Goal: Task Accomplishment & Management: Complete application form

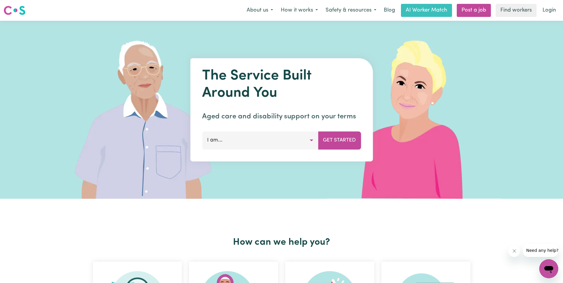
click at [300, 144] on button "I am..." at bounding box center [260, 140] width 116 height 18
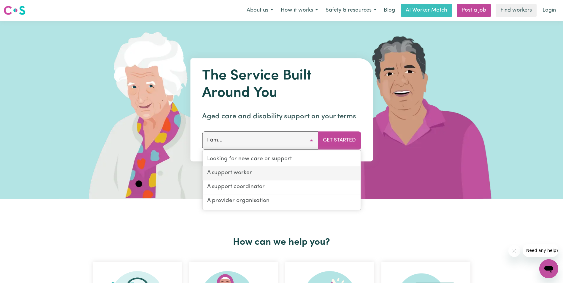
click at [269, 175] on link "A support worker" at bounding box center [281, 173] width 158 height 14
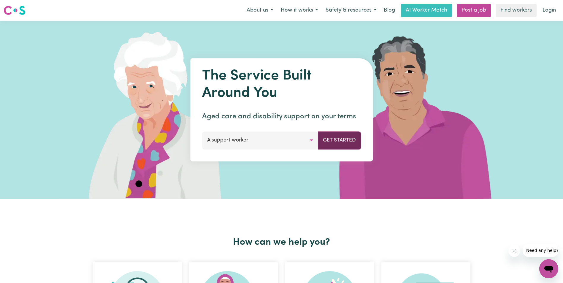
click at [328, 141] on button "Get Started" at bounding box center [339, 140] width 43 height 18
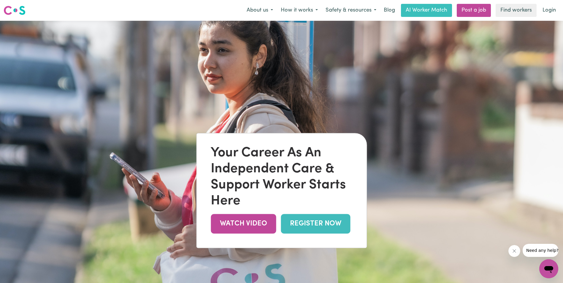
click at [514, 250] on icon "Close message from company" at bounding box center [514, 250] width 5 height 5
click at [417, 10] on link "AI Worker Match" at bounding box center [426, 10] width 51 height 13
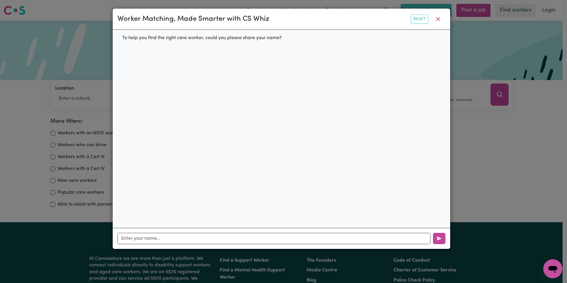
click at [284, 38] on div "To help you find the right care worker, could you please share your name?" at bounding box center [201, 38] width 169 height 17
click at [188, 39] on div "To help you find the right care worker, could you please share your name?" at bounding box center [201, 38] width 169 height 17
click at [169, 237] on input "text" at bounding box center [273, 238] width 313 height 11
type input "Wendy"
click at [436, 238] on button "button" at bounding box center [439, 238] width 12 height 11
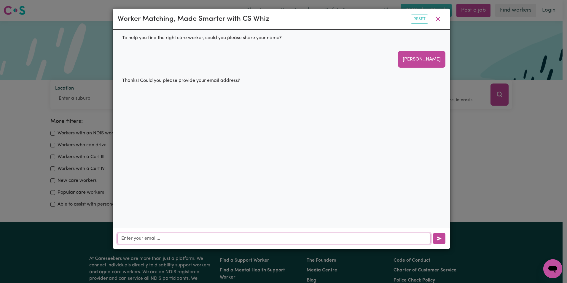
click at [302, 244] on input "text" at bounding box center [273, 238] width 313 height 11
click at [439, 19] on button "button" at bounding box center [438, 18] width 15 height 11
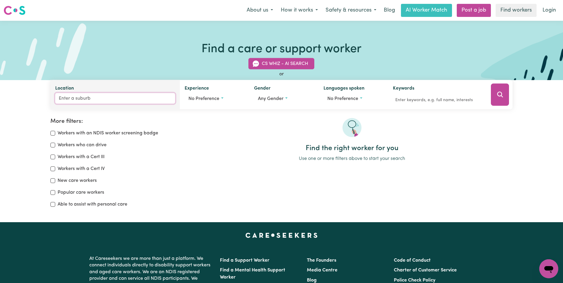
click at [139, 100] on input "Location" at bounding box center [115, 98] width 120 height 11
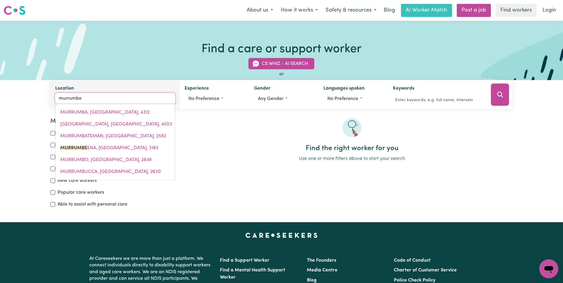
type input "murrumbee"
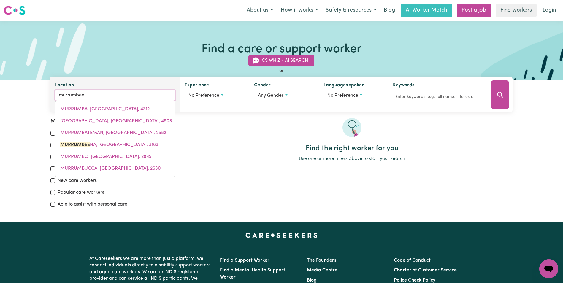
type input "murrumbeeNA, Victoria, 3163"
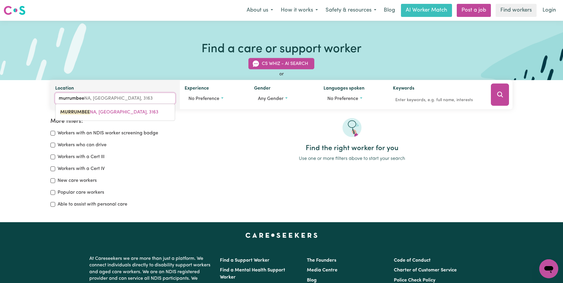
type input "murrumbeen"
type input "murrumbeenA, Victoria, 3163"
type input "murrumbeena"
type input "murrumbeena, Victoria, 3163"
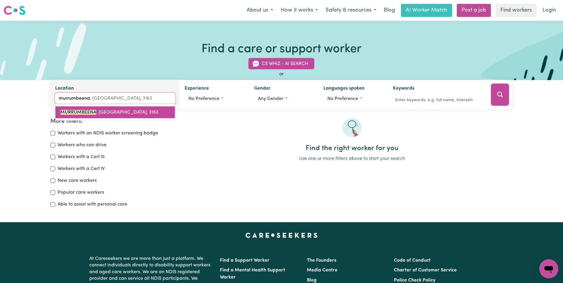
click at [121, 111] on span "MURRUMBEENA , [GEOGRAPHIC_DATA], 3163" at bounding box center [109, 112] width 98 height 5
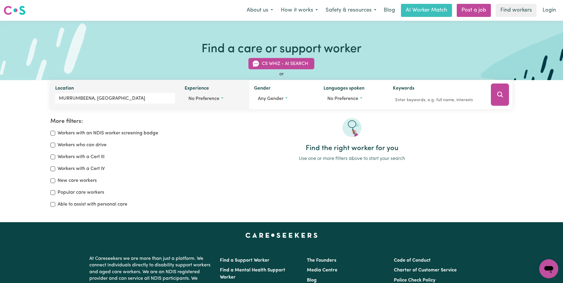
click at [222, 97] on button "No preference" at bounding box center [214, 98] width 60 height 11
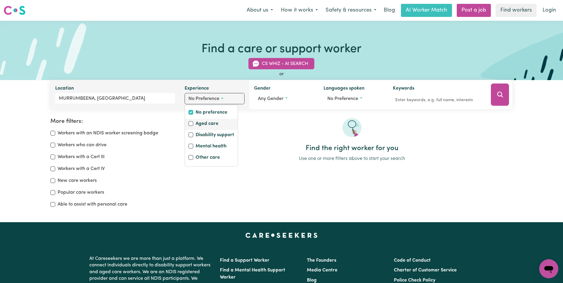
click at [209, 124] on label "Aged care" at bounding box center [206, 124] width 23 height 8
click at [193, 124] on input "Aged care" at bounding box center [190, 123] width 5 height 5
checkbox input "true"
checkbox input "false"
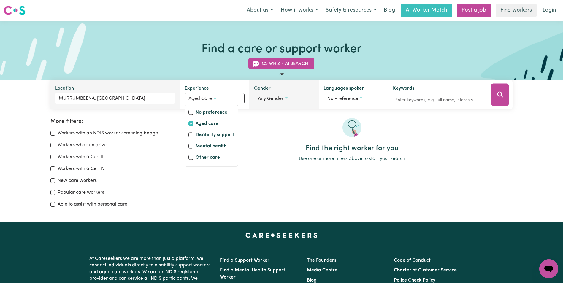
click at [286, 97] on button "Any gender" at bounding box center [284, 98] width 60 height 11
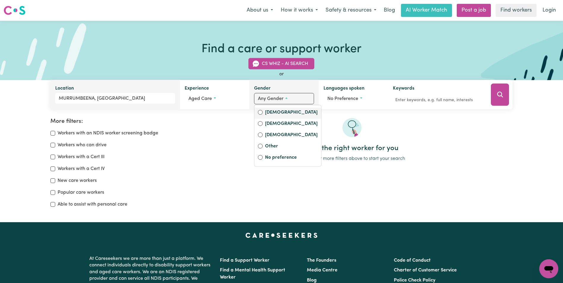
click at [282, 115] on label "[DEMOGRAPHIC_DATA]" at bounding box center [291, 113] width 52 height 8
click at [262, 115] on input "[DEMOGRAPHIC_DATA]" at bounding box center [260, 112] width 5 height 5
radio input "true"
click at [53, 157] on input "Workers with a Cert III" at bounding box center [52, 156] width 5 height 5
checkbox input "true"
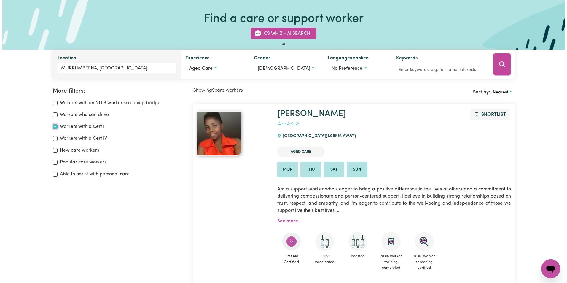
scroll to position [99, 0]
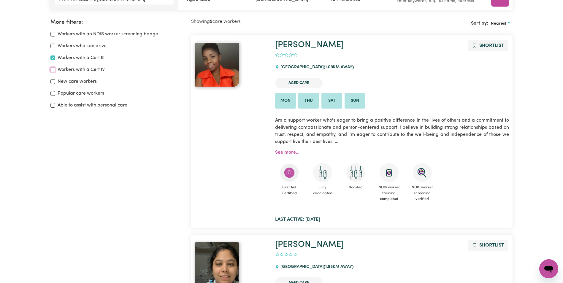
click at [55, 69] on input "Workers with a Cert IV" at bounding box center [52, 69] width 5 height 5
checkbox input "true"
click at [490, 46] on span "Shortlist" at bounding box center [491, 45] width 25 height 5
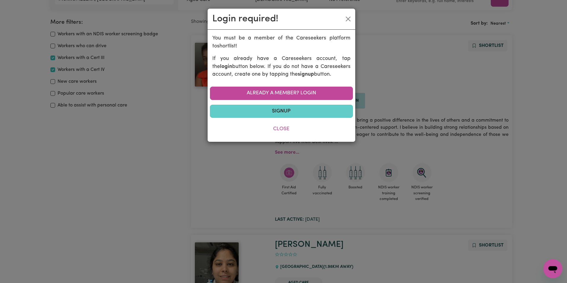
click at [288, 109] on link "Signup" at bounding box center [281, 111] width 143 height 13
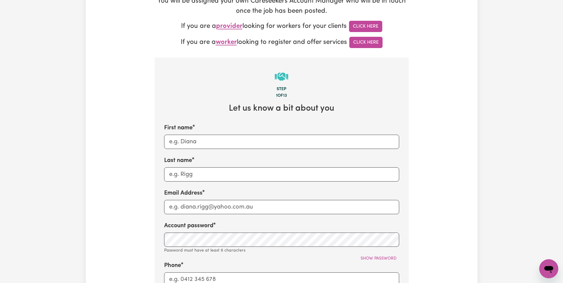
scroll to position [134, 0]
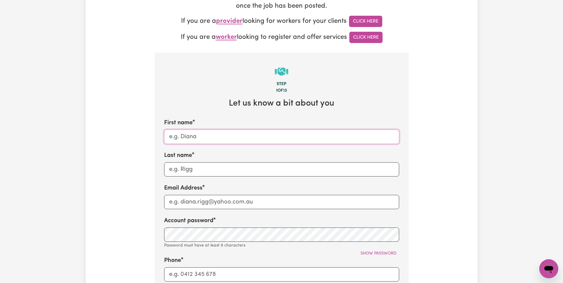
click at [231, 141] on input "First name" at bounding box center [281, 137] width 235 height 14
type input "[PERSON_NAME]"
type input "Milner"
type input "michelle@milnerfamilytrust.com.au"
type input "0411850463"
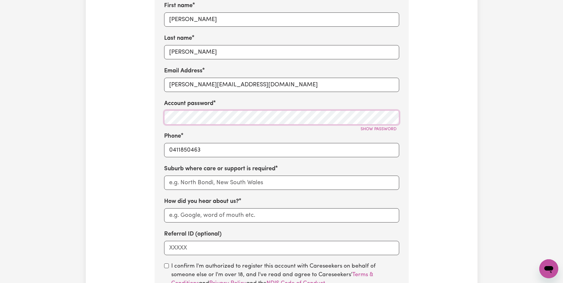
scroll to position [257, 0]
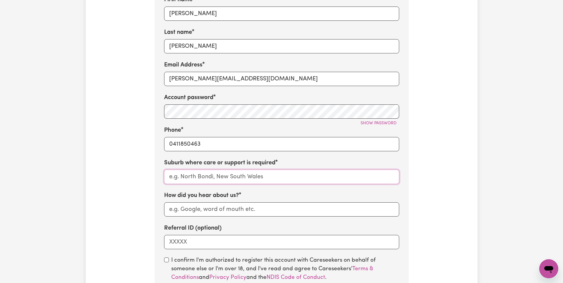
click at [201, 178] on input "text" at bounding box center [281, 177] width 235 height 14
type input "Mur"
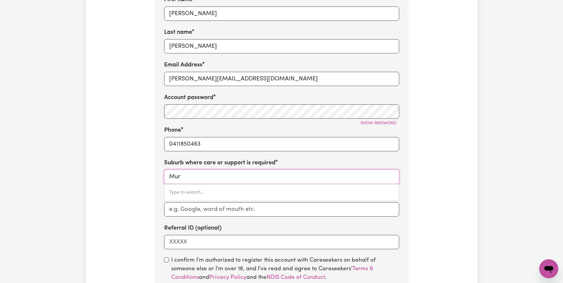
type input "MurADUP, Western Australia, 6394"
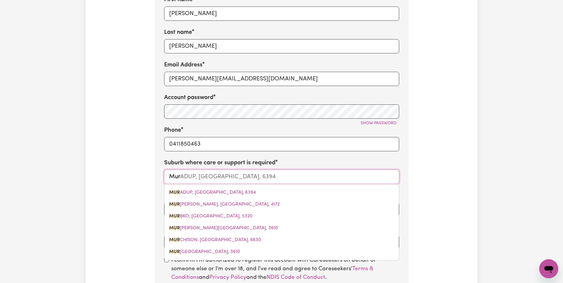
type input "Murr"
type input "Murru"
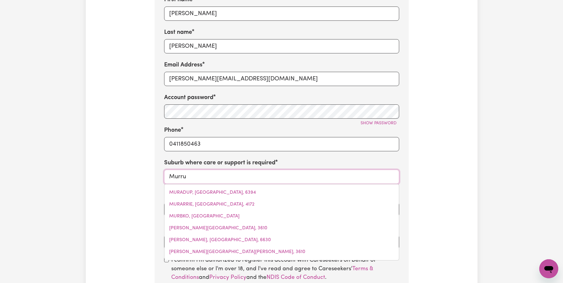
type input "MurruLEBALE, New South Wales, 2652"
type input "Murrum"
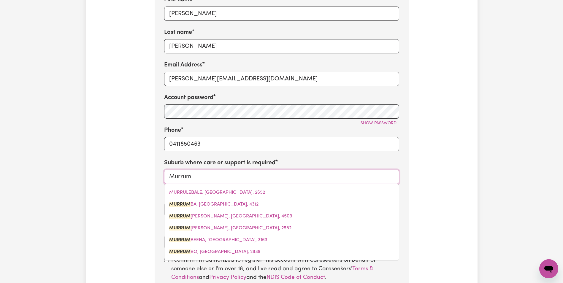
type input "MurrumBA, Queensland, 4312"
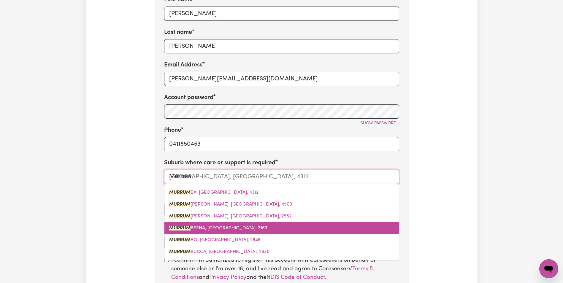
click at [205, 230] on span "MURRUM BEENA, Victoria, 3163" at bounding box center [218, 228] width 98 height 5
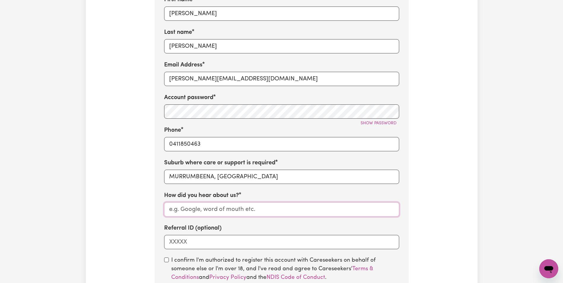
click at [197, 210] on input "How did you hear about us?" at bounding box center [281, 209] width 235 height 14
type input "google"
click at [172, 261] on label "I confirm I'm authorized to register this account with Careseekers on behalf of…" at bounding box center [285, 277] width 228 height 43
click at [168, 262] on input "checkbox" at bounding box center [166, 259] width 5 height 5
checkbox input "true"
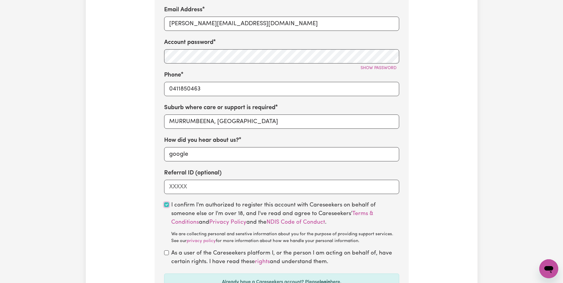
scroll to position [317, 0]
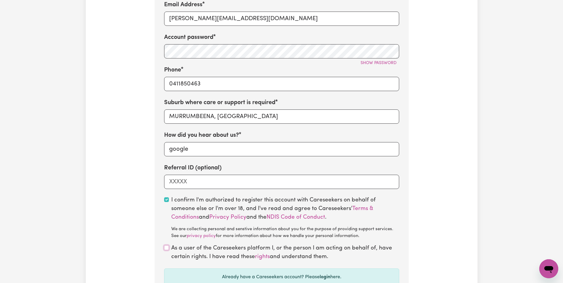
click at [168, 249] on input "checkbox" at bounding box center [166, 247] width 5 height 5
checkbox input "true"
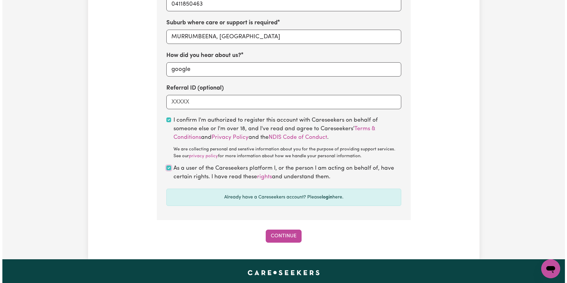
scroll to position [398, 0]
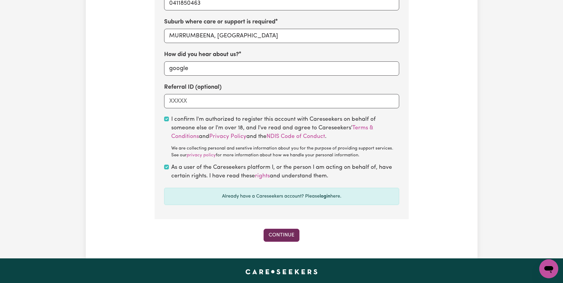
click at [274, 237] on button "Continue" at bounding box center [281, 235] width 36 height 13
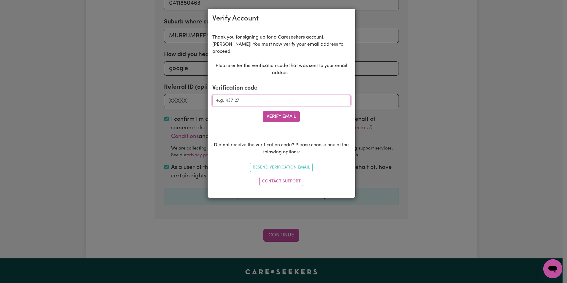
click at [226, 95] on input "Verification code" at bounding box center [281, 100] width 138 height 11
type input "249810"
click at [281, 113] on button "Verify Email" at bounding box center [281, 116] width 37 height 11
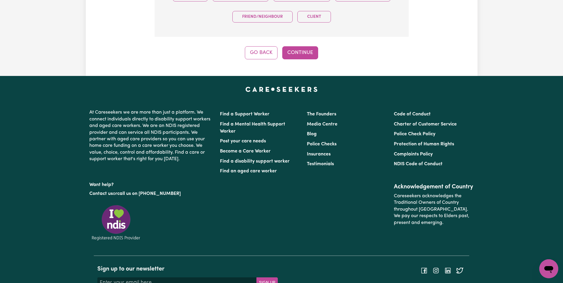
scroll to position [187, 0]
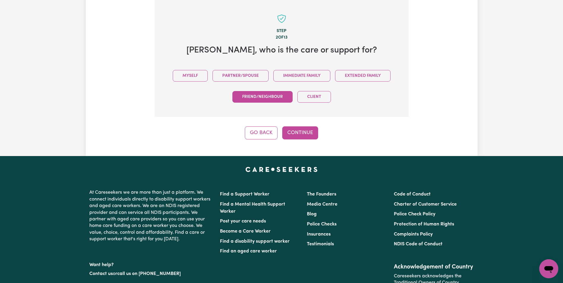
click at [274, 98] on button "Friend/Neighbour" at bounding box center [262, 97] width 60 height 12
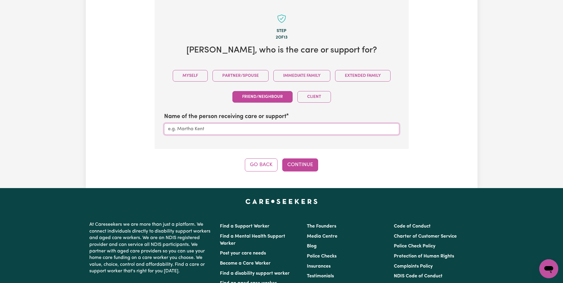
click at [249, 133] on input "Name of the person receiving care or support" at bounding box center [281, 128] width 235 height 11
type input "Wendy"
click at [293, 162] on button "Continue" at bounding box center [300, 164] width 36 height 13
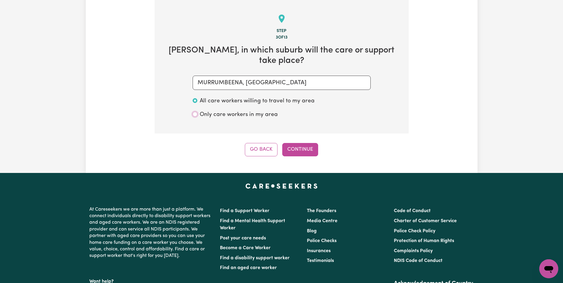
click at [195, 115] on input "Only care workers in my area" at bounding box center [194, 114] width 5 height 5
radio input "true"
click at [297, 147] on button "Continue" at bounding box center [300, 149] width 36 height 13
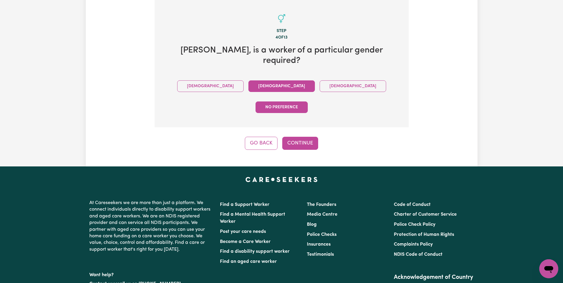
click at [248, 80] on button "[DEMOGRAPHIC_DATA]" at bounding box center [281, 86] width 66 height 12
click at [303, 137] on button "Continue" at bounding box center [300, 143] width 36 height 13
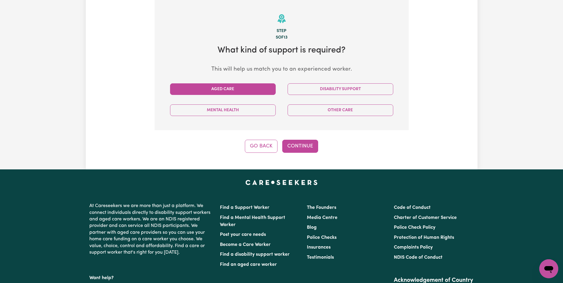
click at [242, 90] on button "Aged Care" at bounding box center [223, 89] width 106 height 12
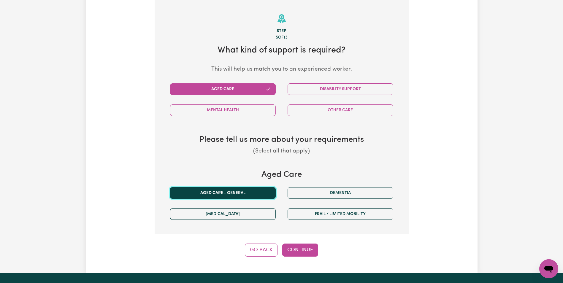
click at [235, 197] on button "Aged care - General" at bounding box center [223, 193] width 106 height 12
click at [297, 252] on button "Continue" at bounding box center [300, 249] width 36 height 13
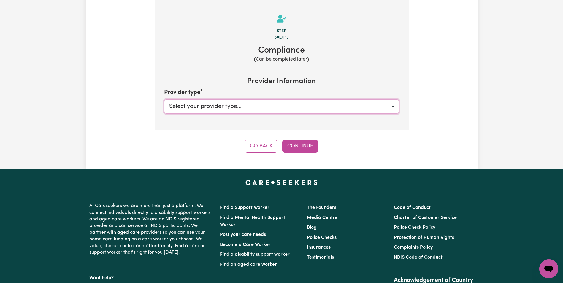
click at [217, 106] on select "Select your provider type... Privately Aged Care / Home Care Package" at bounding box center [281, 106] width 235 height 14
select select "AGED_HOME_CARE"
click at [164, 100] on select "Select your provider type... Privately Aged Care / Home Care Package" at bounding box center [281, 106] width 235 height 14
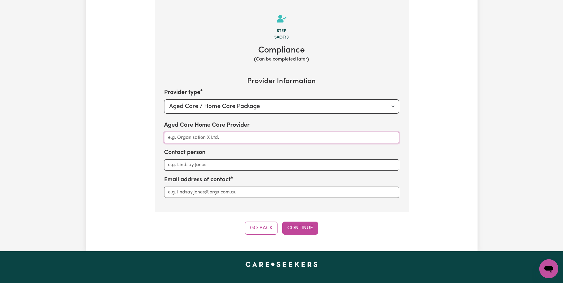
click at [237, 140] on input "Aged Care Home Care Provider" at bounding box center [281, 137] width 235 height 11
type input "still deciding"
click at [228, 169] on input "Contact person" at bounding box center [281, 164] width 235 height 11
type input "still deciding"
click at [238, 190] on input "Aged Care Home Care Provider" at bounding box center [281, 192] width 235 height 11
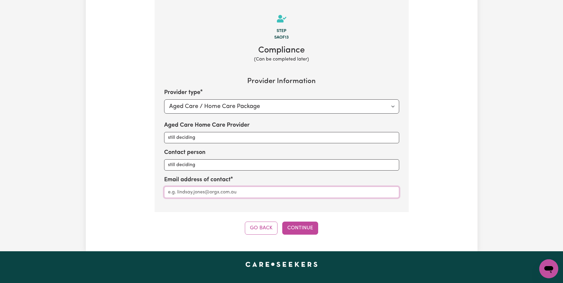
type input "michelle@milnerfamilytrust.com.au"
click at [302, 230] on button "Continue" at bounding box center [300, 228] width 36 height 13
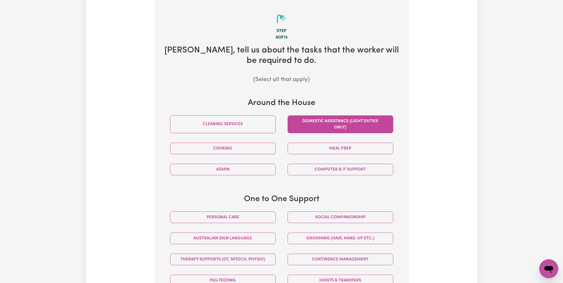
click at [318, 127] on button "Domestic assistance (light duties only)" at bounding box center [340, 124] width 106 height 18
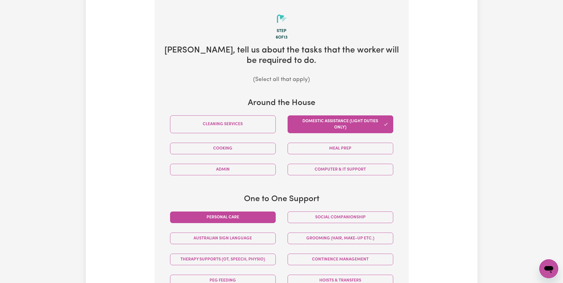
click at [251, 212] on button "Personal care" at bounding box center [223, 217] width 106 height 12
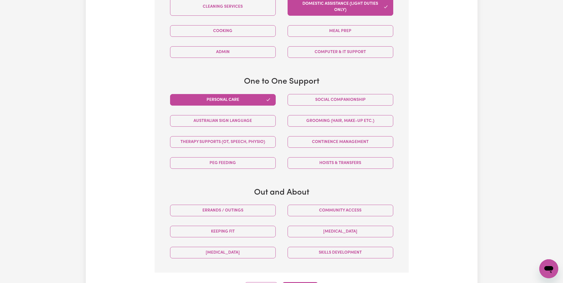
scroll to position [305, 0]
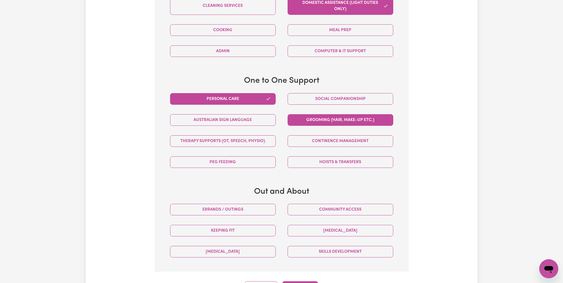
click at [345, 122] on button "Grooming (hair, make-up etc.)" at bounding box center [340, 120] width 106 height 12
click at [338, 120] on button "Grooming (hair, make-up etc.)" at bounding box center [340, 120] width 106 height 12
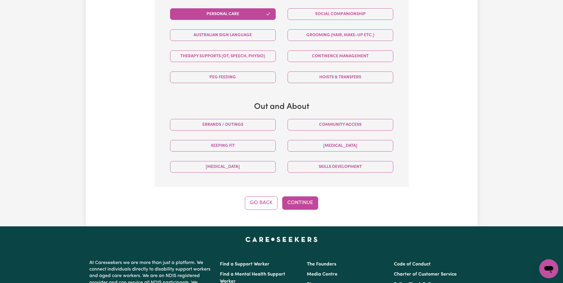
scroll to position [391, 0]
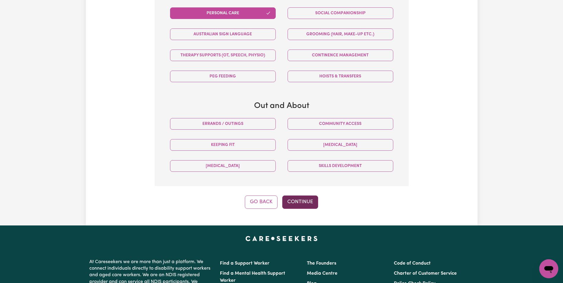
click at [296, 203] on button "Continue" at bounding box center [300, 201] width 36 height 13
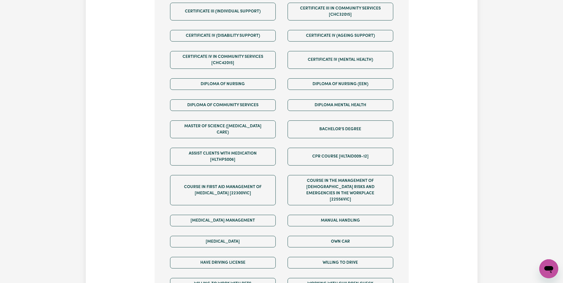
scroll to position [187, 0]
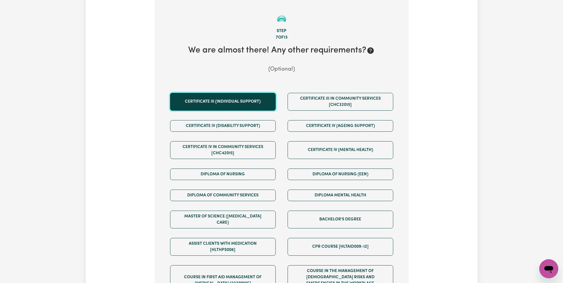
click at [238, 105] on button "Certificate III (Individual Support)" at bounding box center [223, 102] width 106 height 18
click at [262, 100] on button "Certificate III (Individual Support)" at bounding box center [223, 102] width 106 height 18
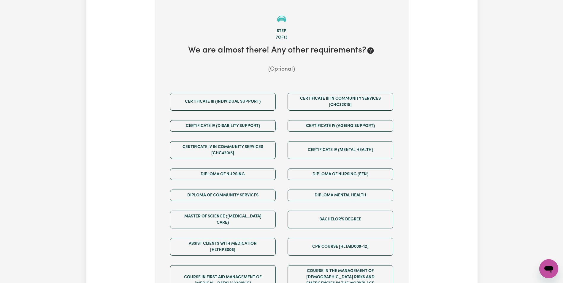
click at [307, 77] on section "Step 7 of 13 We are almost there! Any other requirements? (Optional) Certificat…" at bounding box center [281, 206] width 254 height 415
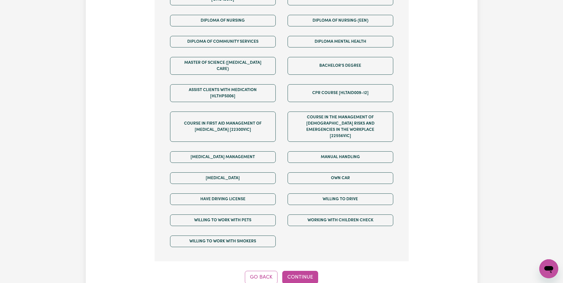
scroll to position [331, 0]
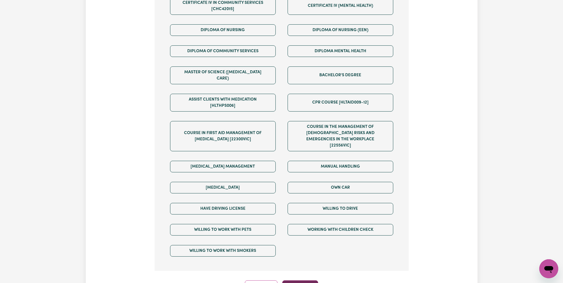
click at [297, 280] on button "Continue" at bounding box center [300, 286] width 36 height 13
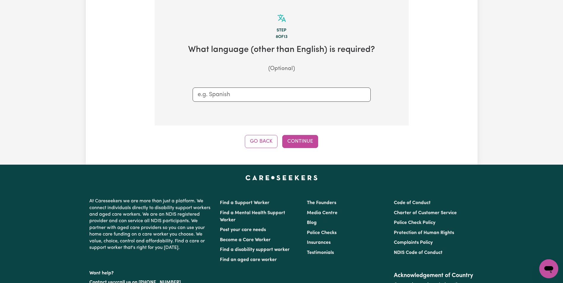
scroll to position [187, 0]
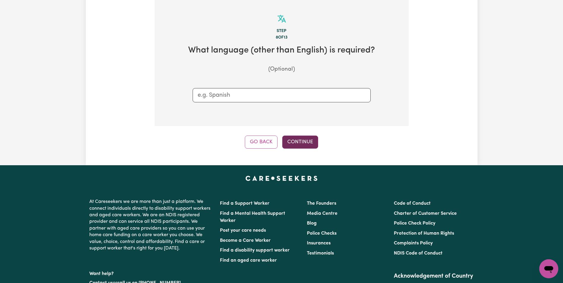
click at [309, 143] on button "Continue" at bounding box center [300, 142] width 36 height 13
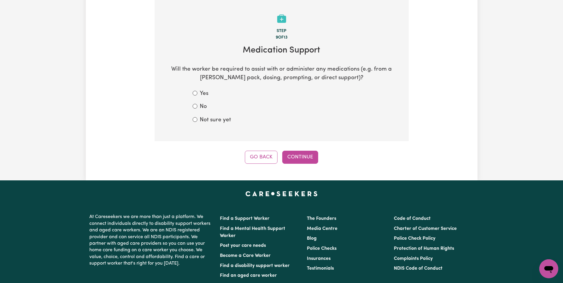
click at [197, 107] on div "No" at bounding box center [281, 107] width 178 height 9
click at [195, 106] on input "No" at bounding box center [194, 106] width 5 height 5
radio input "true"
click at [298, 157] on button "Continue" at bounding box center [300, 157] width 36 height 13
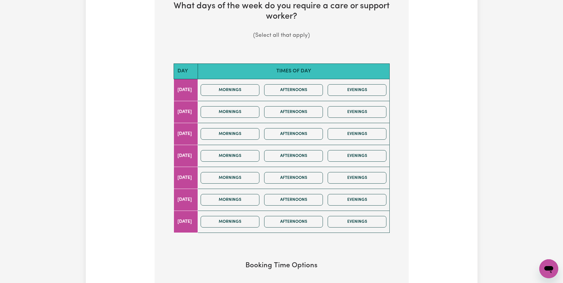
scroll to position [232, 0]
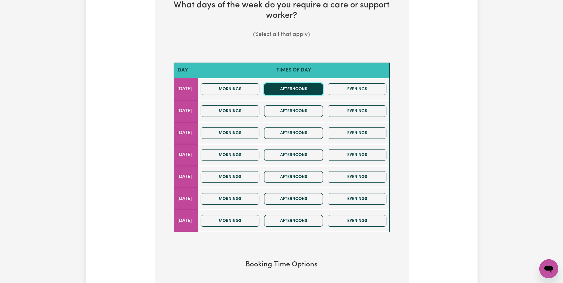
click at [293, 92] on button "Afternoons" at bounding box center [293, 89] width 59 height 12
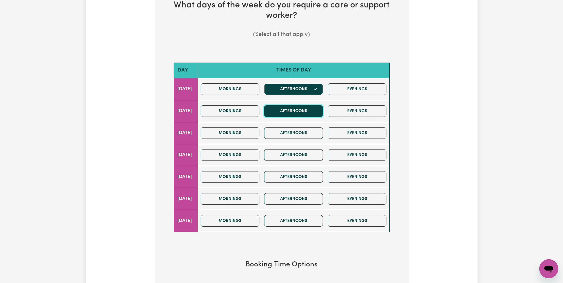
click at [293, 111] on button "Afternoons" at bounding box center [293, 111] width 59 height 12
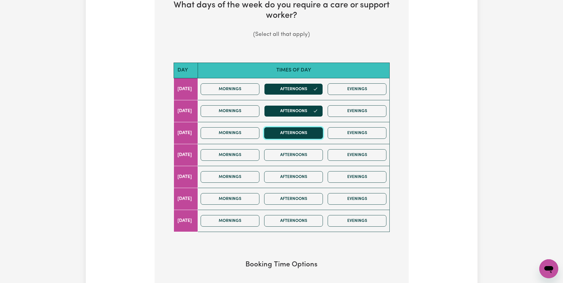
click at [296, 132] on button "Afternoons" at bounding box center [293, 133] width 59 height 12
click at [293, 154] on button "Afternoons" at bounding box center [293, 155] width 59 height 12
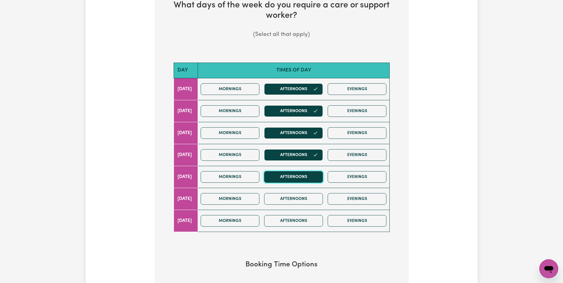
click at [296, 181] on button "Afternoons" at bounding box center [293, 177] width 59 height 12
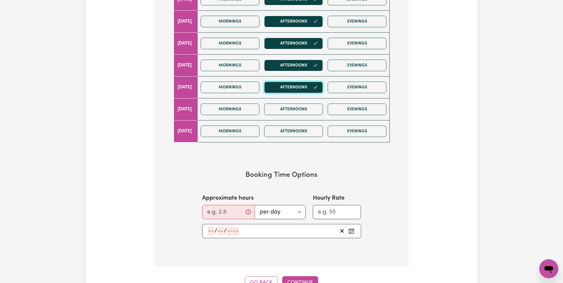
scroll to position [327, 0]
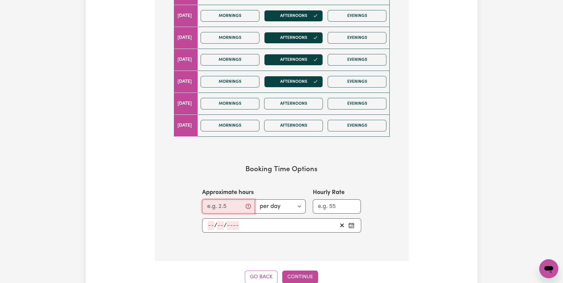
click at [235, 209] on input "Approximate hours" at bounding box center [228, 206] width 53 height 14
click at [240, 204] on input "0.25" at bounding box center [226, 206] width 49 height 14
click at [243, 209] on input "0.25" at bounding box center [226, 206] width 49 height 14
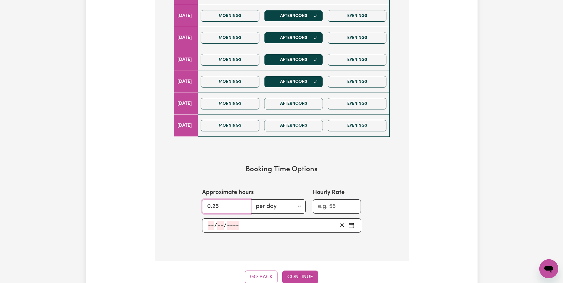
click at [243, 209] on input "0.25" at bounding box center [226, 206] width 49 height 14
click at [243, 208] on input "0.25" at bounding box center [226, 206] width 49 height 14
click at [229, 206] on input "0.25" at bounding box center [226, 206] width 49 height 14
drag, startPoint x: 234, startPoint y: 208, endPoint x: 167, endPoint y: 208, distance: 67.3
click at [167, 208] on section "Booking Time Options Approximate hours 0.25 per day per week Hourly Rate / /" at bounding box center [281, 199] width 235 height 86
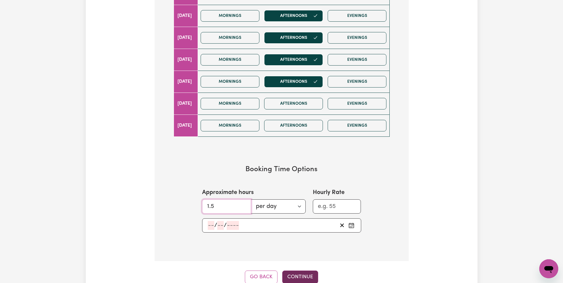
type input "1.5"
click at [304, 277] on button "Continue" at bounding box center [300, 276] width 36 height 13
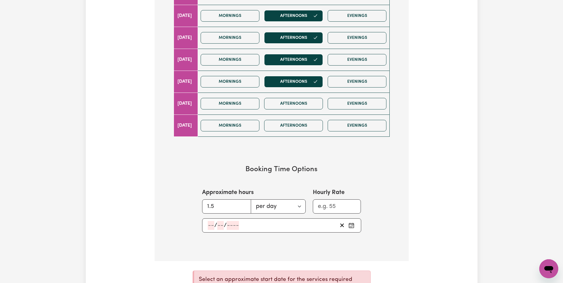
click at [211, 226] on input "number" at bounding box center [211, 225] width 7 height 9
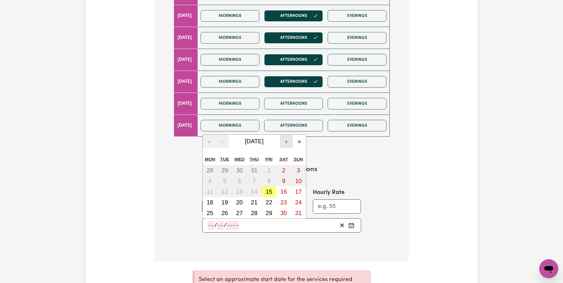
click at [284, 140] on button "›" at bounding box center [286, 141] width 13 height 13
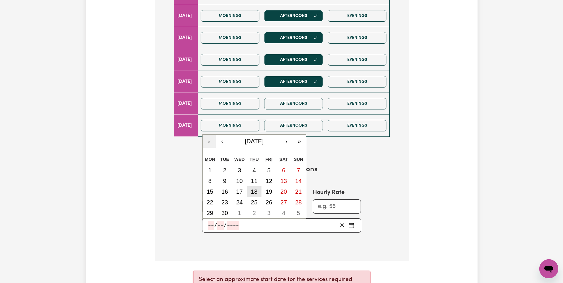
click at [254, 192] on abbr "18" at bounding box center [254, 191] width 7 height 7
type input "2025-09-18"
type input "18"
type input "9"
type input "2025"
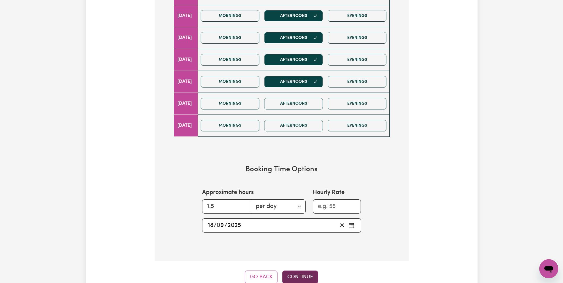
click at [302, 278] on button "Continue" at bounding box center [300, 276] width 36 height 13
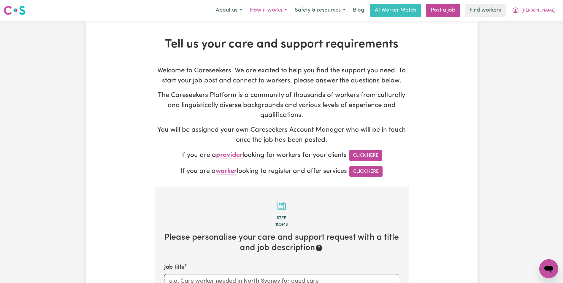
click at [291, 9] on button "How it works" at bounding box center [268, 10] width 45 height 12
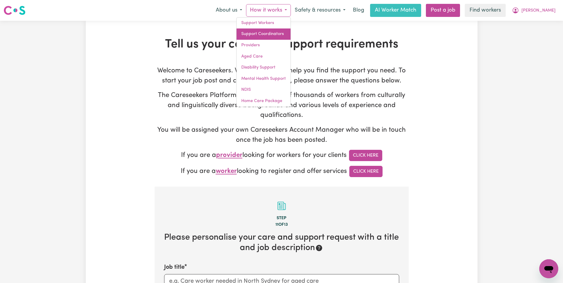
click at [277, 37] on link "Support Coordinators" at bounding box center [263, 33] width 54 height 11
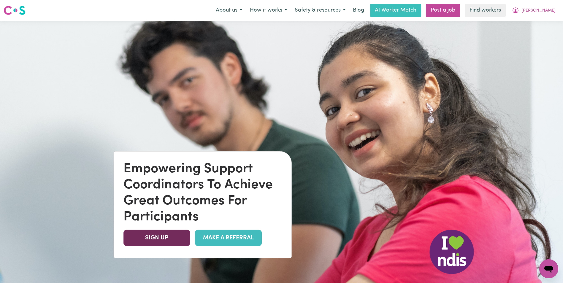
click at [169, 237] on link "SIGN UP" at bounding box center [156, 238] width 67 height 16
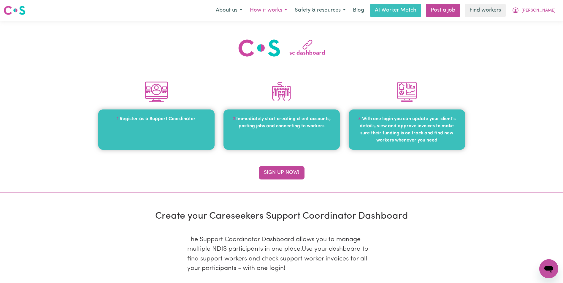
click at [291, 11] on button "How it works" at bounding box center [268, 10] width 45 height 12
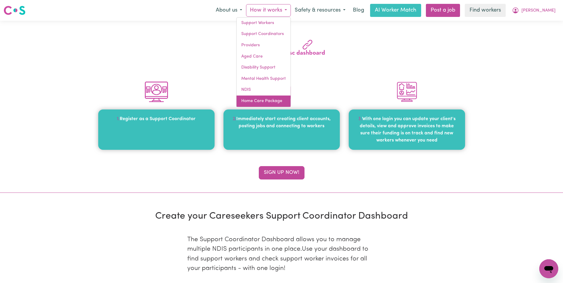
click at [278, 103] on link "Home Care Package" at bounding box center [263, 100] width 54 height 11
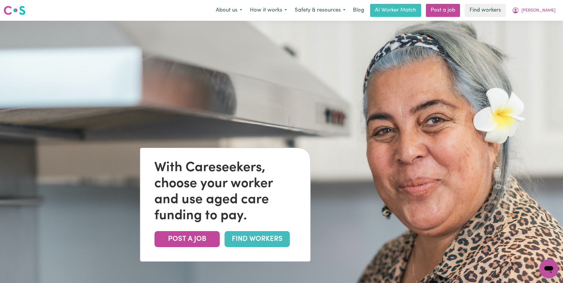
click at [256, 240] on link "FIND WORKERS" at bounding box center [256, 239] width 65 height 16
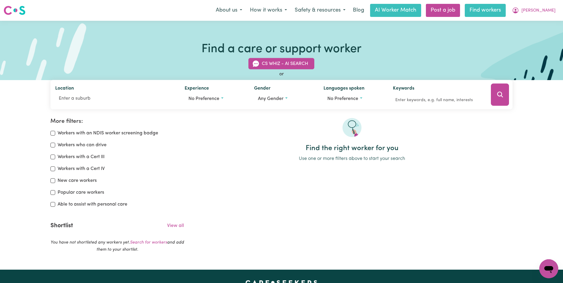
click at [499, 12] on link "Find workers" at bounding box center [484, 10] width 41 height 13
click at [291, 12] on button "How it works" at bounding box center [268, 10] width 45 height 12
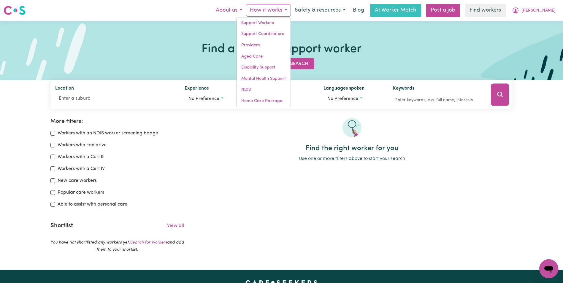
click at [243, 8] on button "About us" at bounding box center [229, 10] width 34 height 12
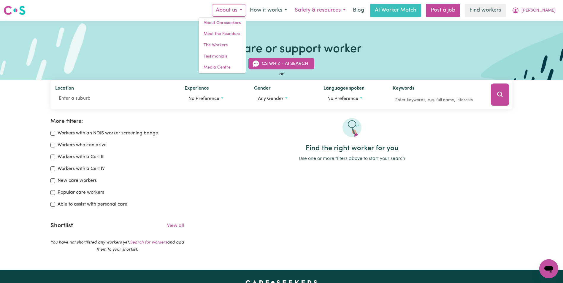
click at [345, 9] on button "Safety & resources" at bounding box center [320, 10] width 58 height 12
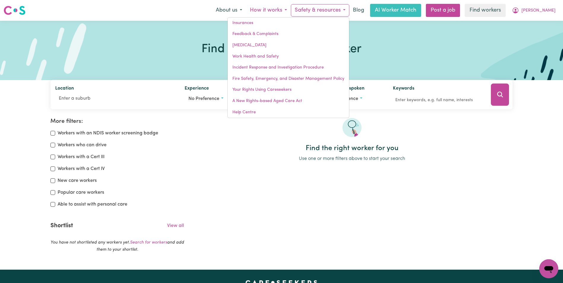
click at [277, 9] on button "How it works" at bounding box center [268, 10] width 45 height 12
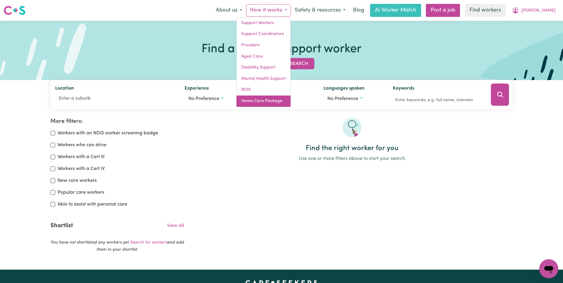
click at [282, 101] on link "Home Care Package" at bounding box center [263, 100] width 54 height 11
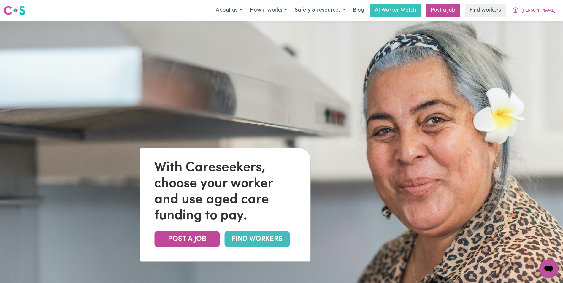
click at [235, 241] on link "FIND WORKERS" at bounding box center [256, 239] width 65 height 16
click at [186, 246] on link "POST A JOB" at bounding box center [186, 239] width 65 height 16
click at [251, 240] on link "FIND WORKERS" at bounding box center [256, 239] width 65 height 16
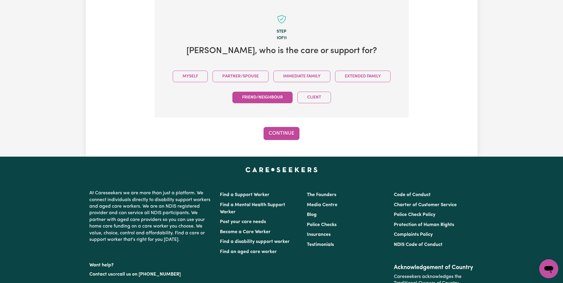
click at [278, 98] on button "Friend/Neighbour" at bounding box center [262, 98] width 60 height 12
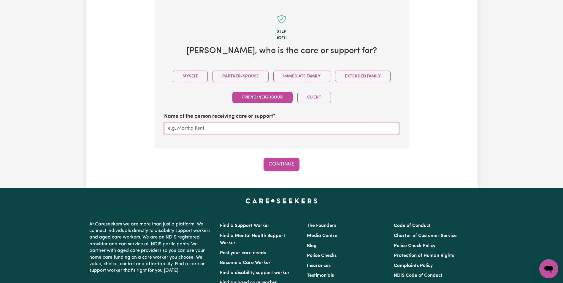
click at [246, 128] on input "Name of the person receiving care or support" at bounding box center [281, 128] width 235 height 11
type input "[PERSON_NAME]"
click at [292, 167] on button "Continue" at bounding box center [281, 164] width 36 height 13
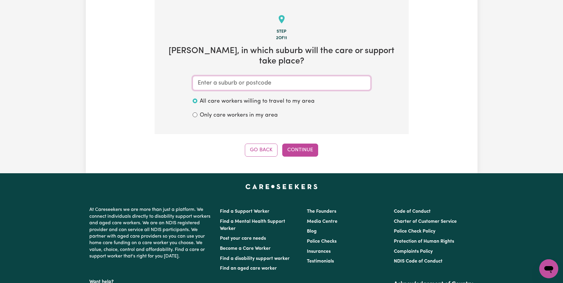
click at [254, 86] on input "text" at bounding box center [281, 83] width 178 height 14
type input "Mur"
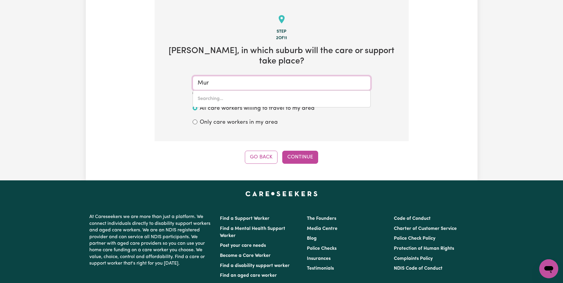
type input "MurADUP, [GEOGRAPHIC_DATA], 6394"
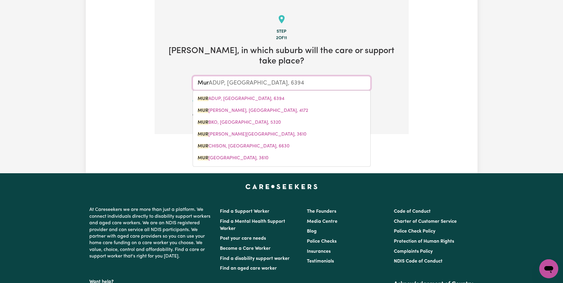
type input "[PERSON_NAME]"
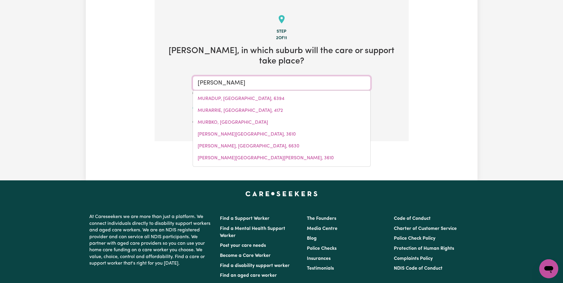
type input "[PERSON_NAME] [PERSON_NAME][GEOGRAPHIC_DATA], 3401"
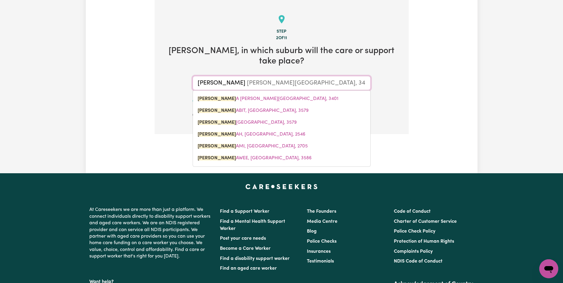
type input "Murru"
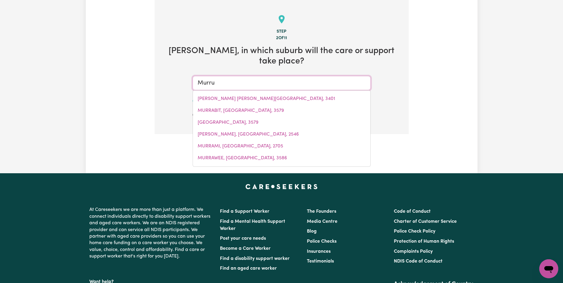
type input "MurruLEBALE, [GEOGRAPHIC_DATA], 2652"
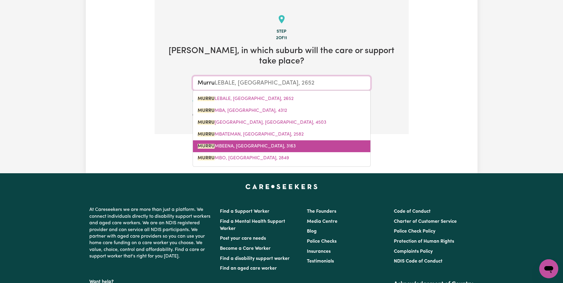
click at [243, 144] on span "[PERSON_NAME], [GEOGRAPHIC_DATA], 3163" at bounding box center [246, 146] width 98 height 5
type input "MURRUMBEENA, [GEOGRAPHIC_DATA], 3163"
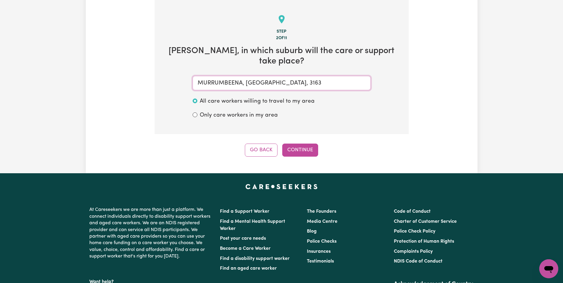
type input "MURRUMBEENA, [GEOGRAPHIC_DATA], 3163"
click at [199, 114] on div "Only care workers in my area" at bounding box center [281, 115] width 178 height 13
click at [193, 116] on input "Only care workers in my area" at bounding box center [194, 114] width 5 height 5
radio input "true"
click at [299, 151] on button "Continue" at bounding box center [300, 150] width 36 height 13
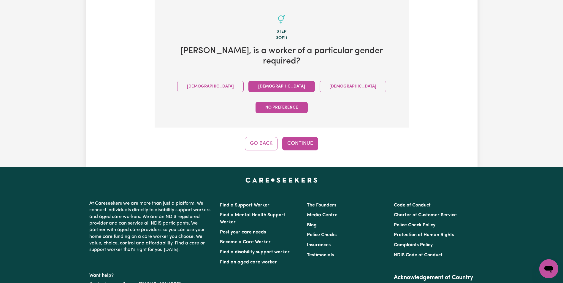
click at [250, 81] on button "[DEMOGRAPHIC_DATA]" at bounding box center [281, 87] width 66 height 12
click at [319, 81] on button "[DEMOGRAPHIC_DATA]" at bounding box center [352, 87] width 66 height 12
click at [251, 81] on button "[DEMOGRAPHIC_DATA]" at bounding box center [281, 87] width 66 height 12
click at [303, 137] on button "Continue" at bounding box center [300, 143] width 36 height 13
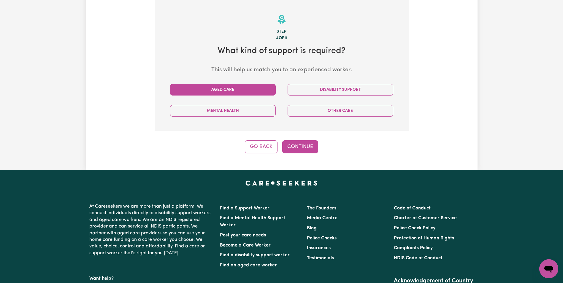
click at [214, 91] on button "Aged Care" at bounding box center [223, 90] width 106 height 12
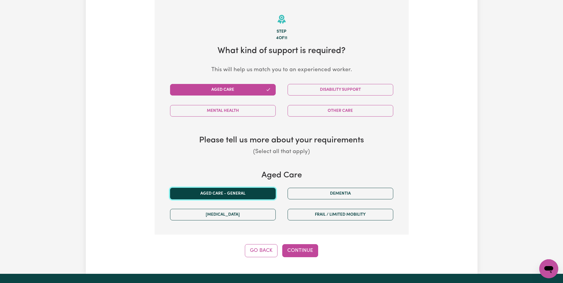
click at [217, 192] on button "Aged care - General" at bounding box center [223, 194] width 106 height 12
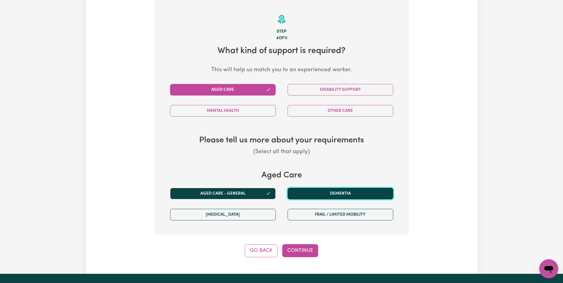
click at [305, 194] on button "Dementia" at bounding box center [340, 194] width 106 height 12
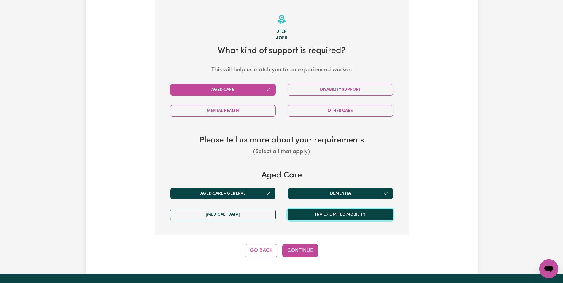
click at [309, 218] on button "Frail / limited mobility" at bounding box center [340, 215] width 106 height 12
click at [302, 251] on button "Continue" at bounding box center [300, 250] width 36 height 13
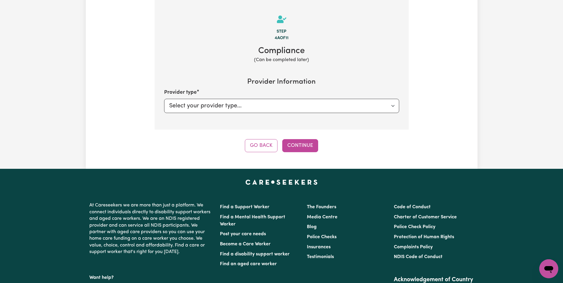
select select "AGED_HOME_CARE"
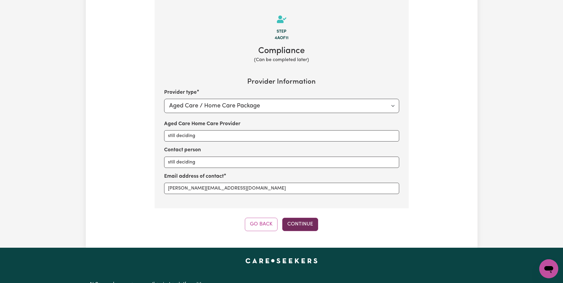
click at [295, 226] on button "Continue" at bounding box center [300, 224] width 36 height 13
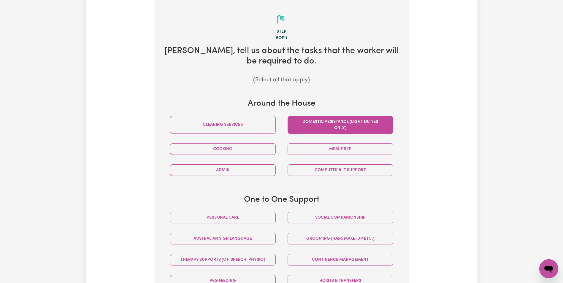
click at [337, 128] on button "Domestic assistance (light duties only)" at bounding box center [340, 125] width 106 height 18
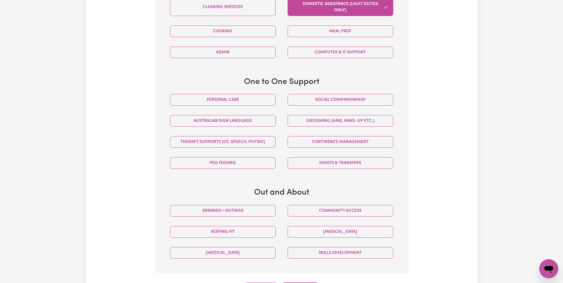
scroll to position [254, 0]
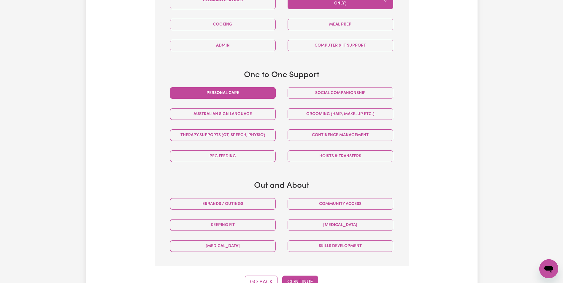
click at [227, 91] on button "Personal care" at bounding box center [223, 93] width 106 height 12
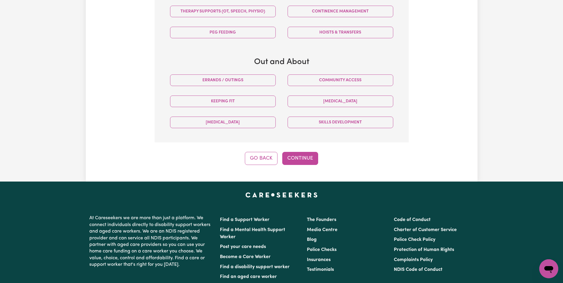
scroll to position [379, 0]
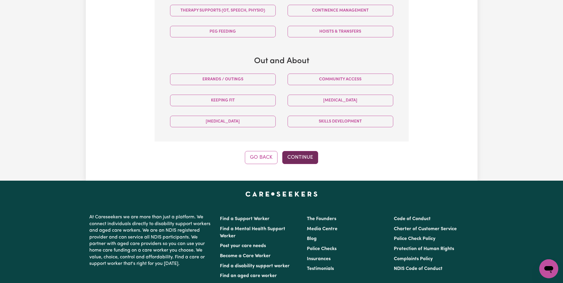
click at [292, 157] on button "Continue" at bounding box center [300, 157] width 36 height 13
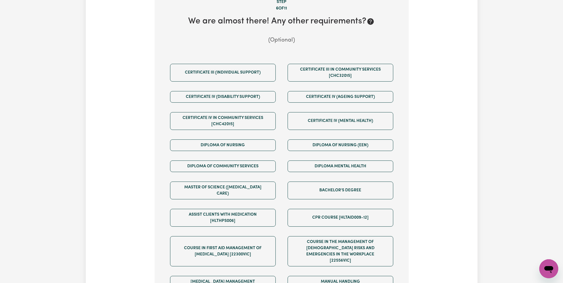
scroll to position [130, 0]
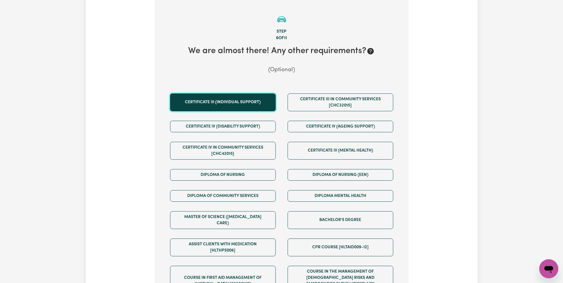
click at [209, 108] on button "Certificate III (Individual Support)" at bounding box center [223, 102] width 106 height 18
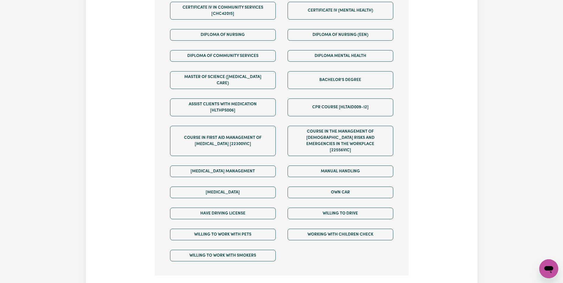
scroll to position [272, 0]
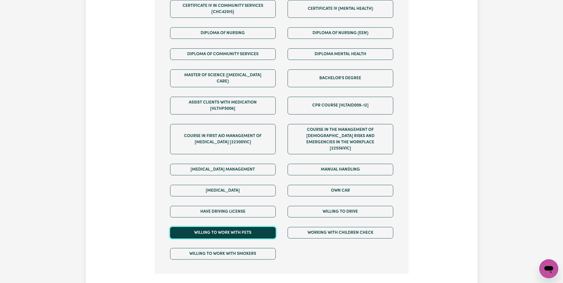
click at [232, 227] on button "Willing to work with pets" at bounding box center [223, 233] width 106 height 12
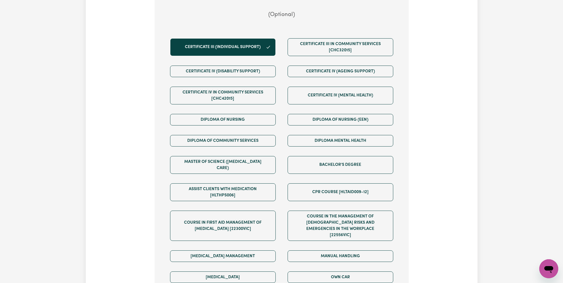
scroll to position [186, 0]
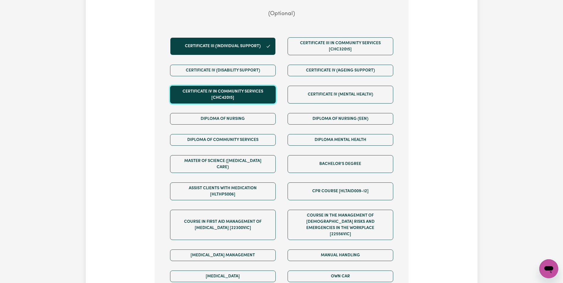
click at [197, 95] on button "Certificate IV in Community Services [CHC42015]" at bounding box center [223, 95] width 106 height 18
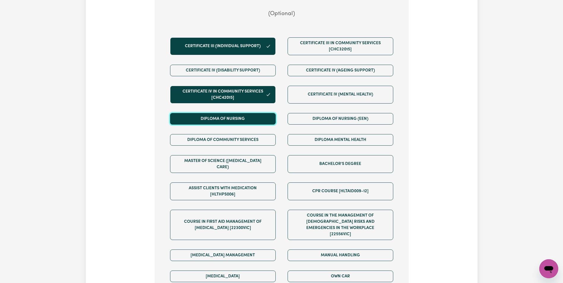
click at [204, 117] on button "Diploma of Nursing" at bounding box center [223, 119] width 106 height 12
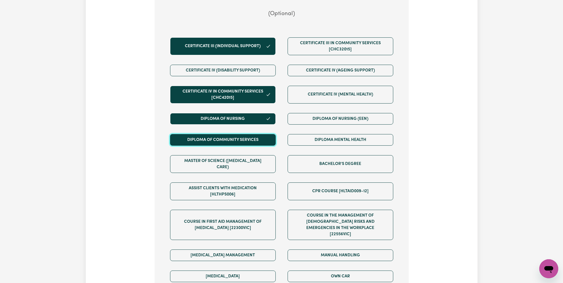
click at [208, 141] on button "Diploma of Community Services" at bounding box center [223, 140] width 106 height 12
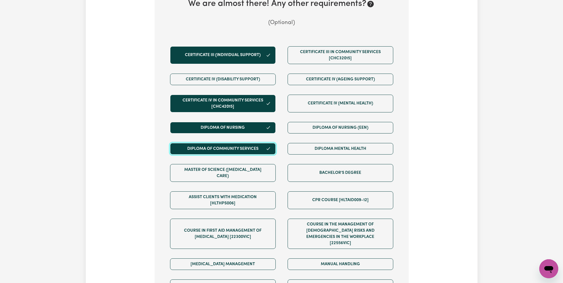
scroll to position [176, 0]
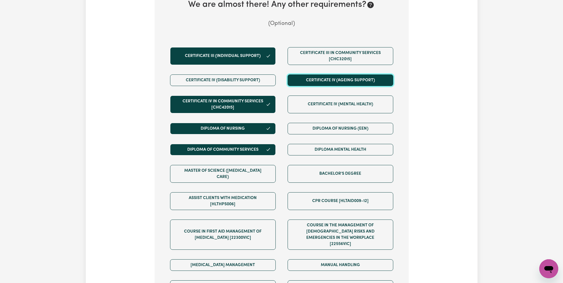
click at [326, 81] on button "Certificate IV (Ageing Support)" at bounding box center [340, 80] width 106 height 12
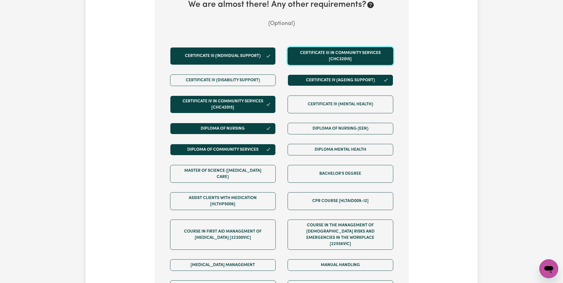
click at [328, 58] on button "Certificate III in Community Services [CHC32015]" at bounding box center [340, 56] width 106 height 18
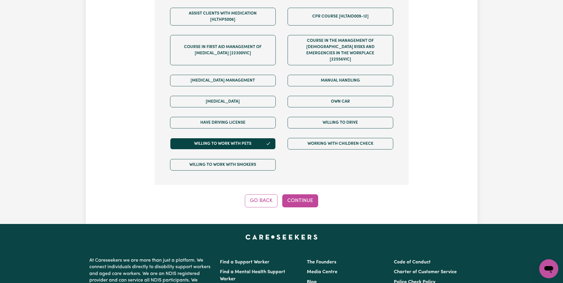
scroll to position [362, 0]
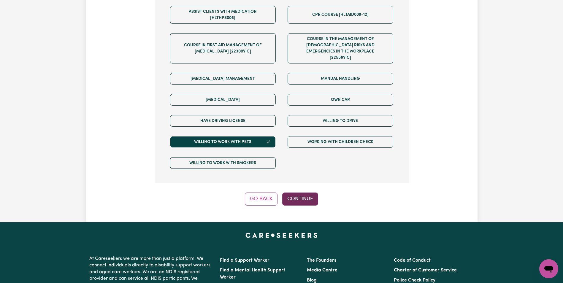
click at [288, 192] on button "Continue" at bounding box center [300, 198] width 36 height 13
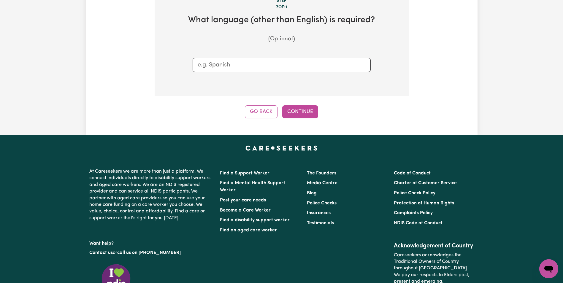
scroll to position [130, 0]
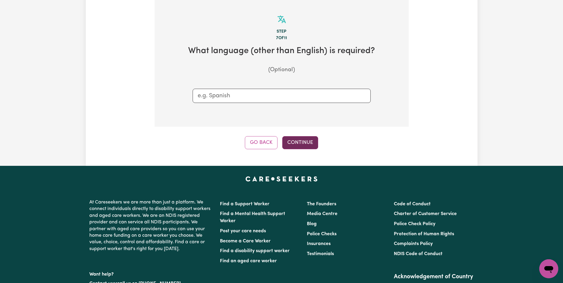
click at [297, 141] on button "Continue" at bounding box center [300, 142] width 36 height 13
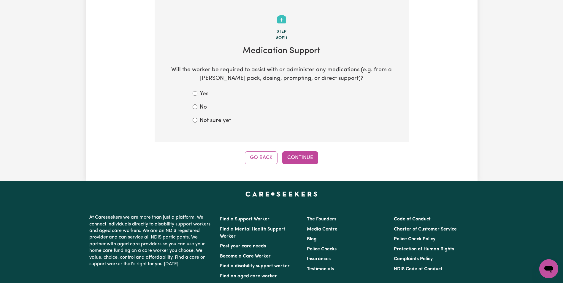
click at [199, 107] on div "No" at bounding box center [281, 107] width 178 height 9
click at [196, 107] on input "No" at bounding box center [194, 106] width 5 height 5
radio input "true"
click at [296, 160] on button "Continue" at bounding box center [300, 157] width 36 height 13
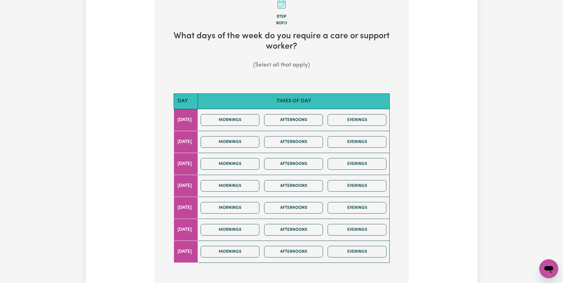
scroll to position [144, 0]
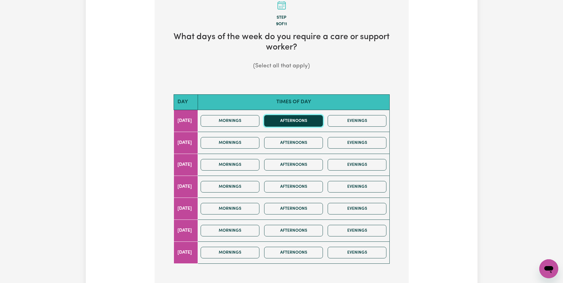
click at [289, 124] on button "Afternoons" at bounding box center [293, 121] width 59 height 12
click at [246, 119] on button "Mornings" at bounding box center [229, 121] width 59 height 12
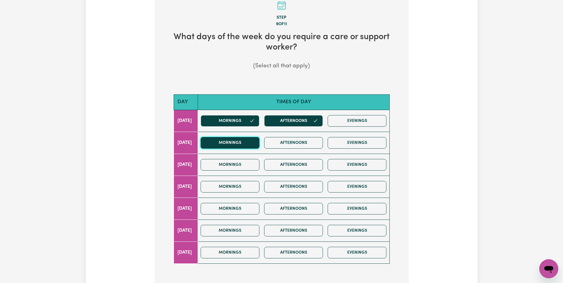
click at [243, 139] on button "Mornings" at bounding box center [229, 143] width 59 height 12
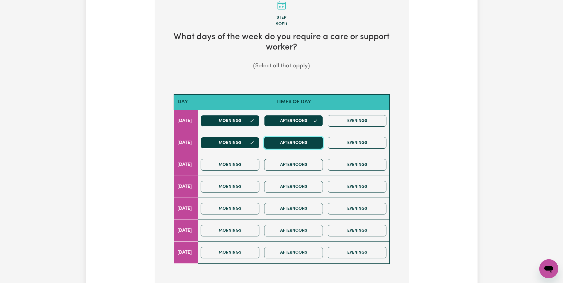
click at [295, 144] on button "Afternoons" at bounding box center [293, 143] width 59 height 12
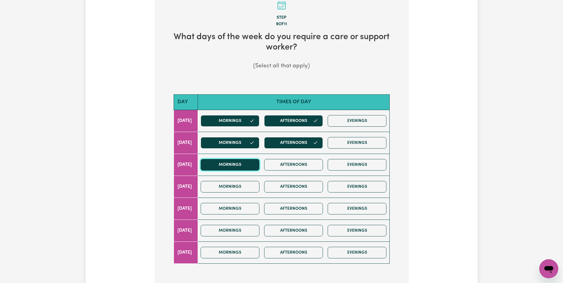
click at [243, 165] on button "Mornings" at bounding box center [229, 165] width 59 height 12
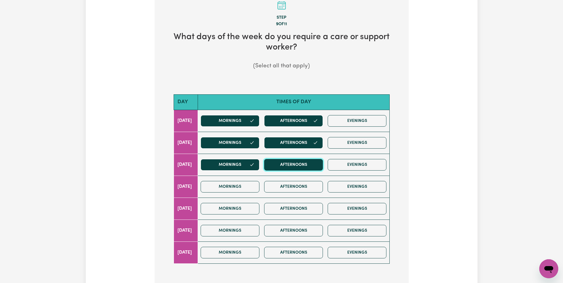
click at [280, 163] on button "Afternoons" at bounding box center [293, 165] width 59 height 12
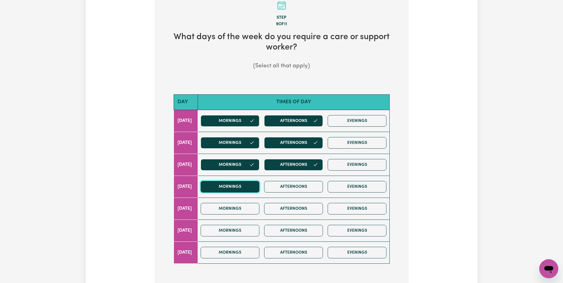
click at [248, 187] on button "Mornings" at bounding box center [229, 187] width 59 height 12
click at [297, 185] on button "Afternoons" at bounding box center [293, 187] width 59 height 12
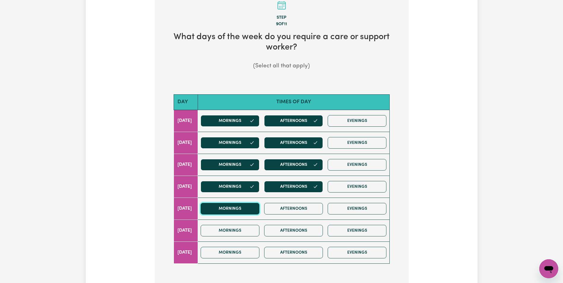
click at [246, 204] on button "Mornings" at bounding box center [229, 209] width 59 height 12
click at [296, 206] on button "Afternoons" at bounding box center [293, 209] width 59 height 12
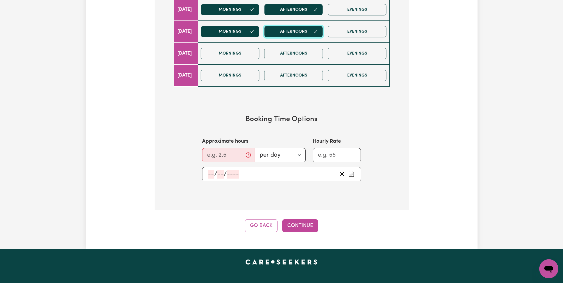
scroll to position [322, 0]
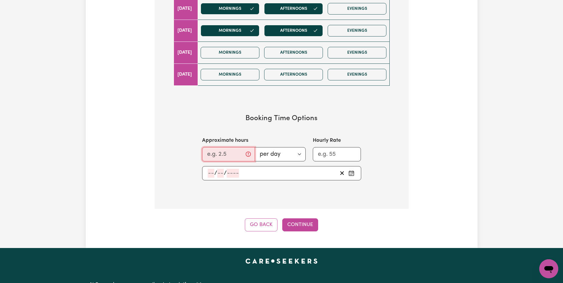
click at [224, 156] on input "Approximate hours" at bounding box center [228, 154] width 53 height 14
type input "1.5"
click at [207, 174] on div "/ /" at bounding box center [272, 173] width 130 height 9
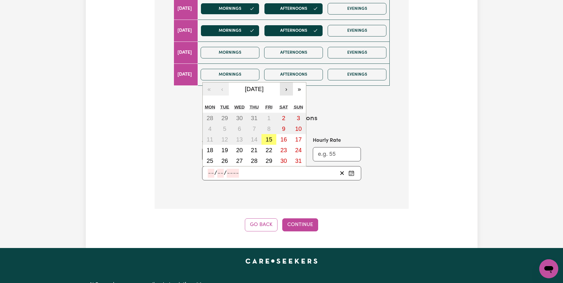
click at [285, 90] on button "›" at bounding box center [286, 88] width 13 height 13
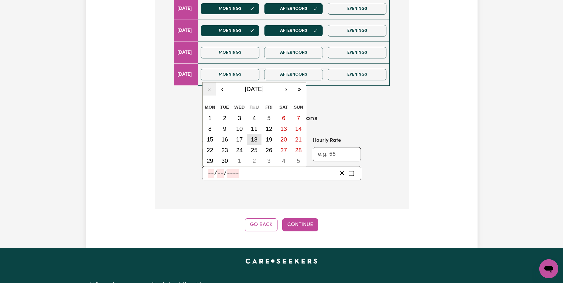
click at [254, 138] on abbr "18" at bounding box center [254, 139] width 7 height 7
type input "2025-09-18"
type input "18"
type input "9"
type input "2025"
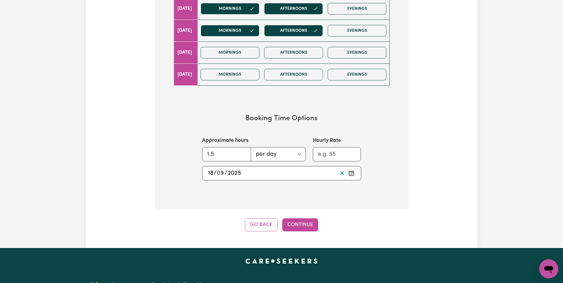
click at [342, 171] on icon "Clear start date" at bounding box center [342, 173] width 6 height 6
click at [244, 181] on section "Booking Time Options Approximate hours 1.5 per day per week Hourly Rate / / « ‹…" at bounding box center [281, 147] width 235 height 85
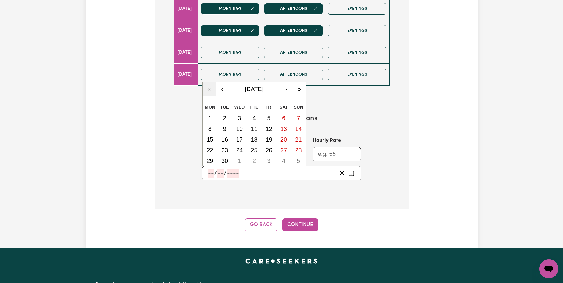
click at [211, 173] on input "number" at bounding box center [211, 173] width 7 height 9
click at [253, 139] on abbr "18" at bounding box center [254, 139] width 7 height 7
type input "2025-09-18"
type input "18"
type input "9"
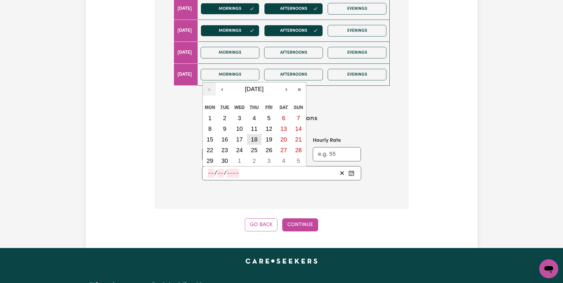
type input "2025"
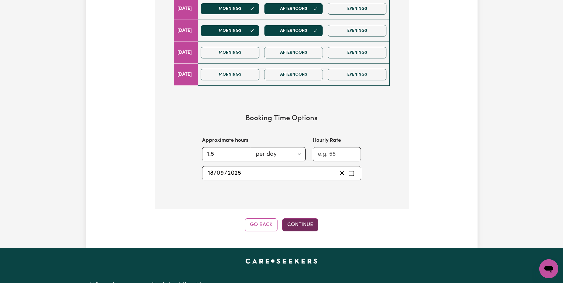
click at [295, 226] on button "Continue" at bounding box center [300, 224] width 36 height 13
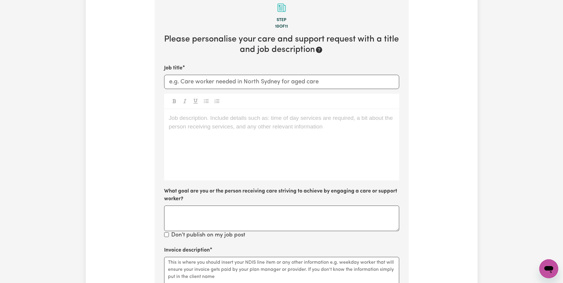
scroll to position [130, 0]
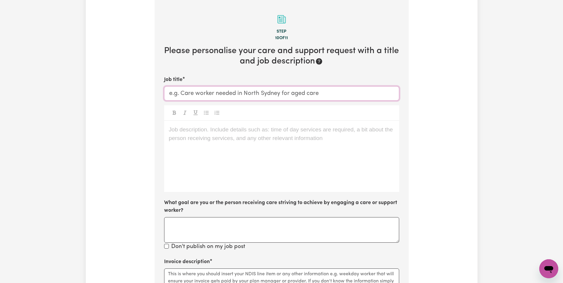
click at [182, 92] on input "Job title" at bounding box center [281, 93] width 235 height 14
paste input "Seeking a Kind, Qualified Personal Care Worker for Wendy"
click at [211, 93] on input "Seeking a Kind, Qualified Personal Care Worker for Wendy" at bounding box center [281, 93] width 235 height 14
type input "Seeking a Kind, Qualified Personal Care Worker for Wendy"
click at [271, 141] on div "Job description. Include details such as: time of day services are required, a …" at bounding box center [281, 156] width 235 height 71
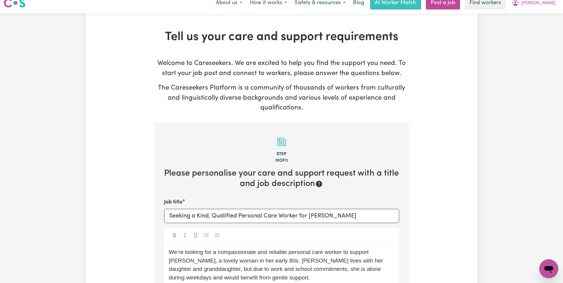
scroll to position [0, 0]
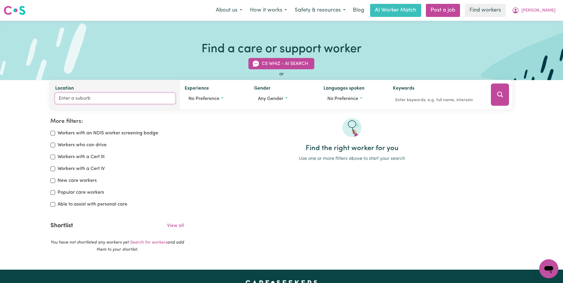
click at [106, 95] on input "Location" at bounding box center [115, 98] width 120 height 11
type input "[PERSON_NAME]"
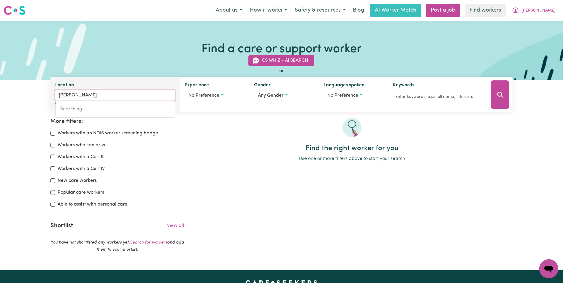
type input "[PERSON_NAME] [PERSON_NAME][GEOGRAPHIC_DATA], 3401"
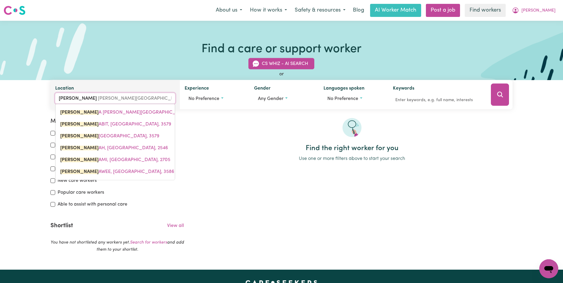
type input "murru"
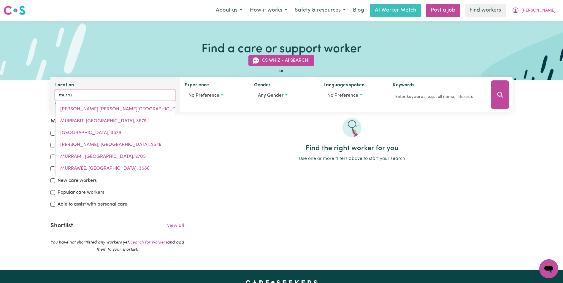
type input "murruLEBALE, [GEOGRAPHIC_DATA], 2652"
type input "murrum"
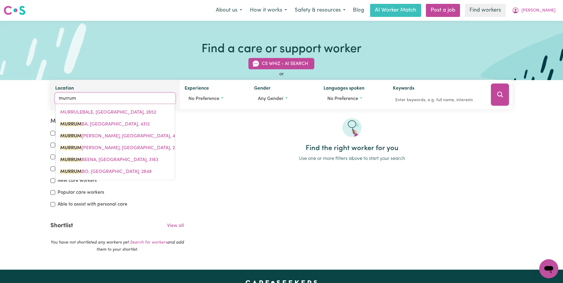
type input "murrumb"
type input "murrumbA, [GEOGRAPHIC_DATA], 4312"
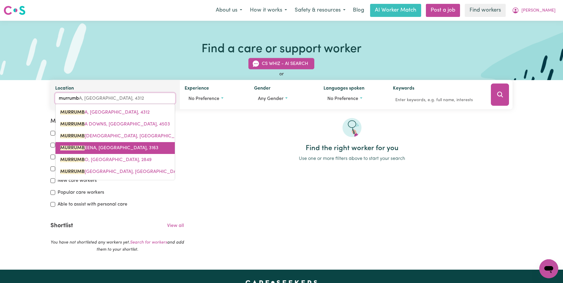
click at [112, 149] on span "MURRUMB EENA, [GEOGRAPHIC_DATA], 3163" at bounding box center [109, 148] width 98 height 5
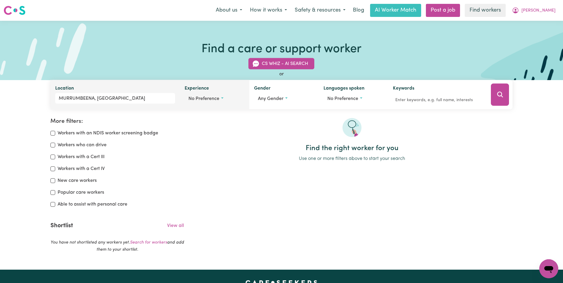
click at [220, 99] on button "No preference" at bounding box center [214, 98] width 60 height 11
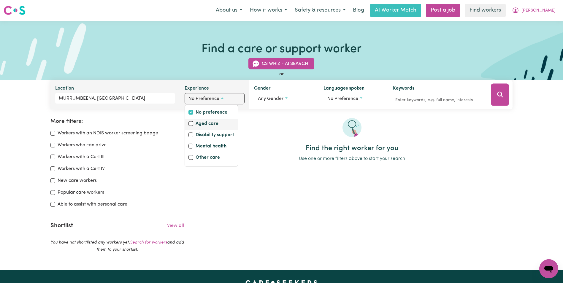
click at [214, 124] on label "Aged care" at bounding box center [206, 124] width 23 height 8
click at [193, 124] on input "Aged care" at bounding box center [190, 123] width 5 height 5
checkbox input "true"
checkbox input "false"
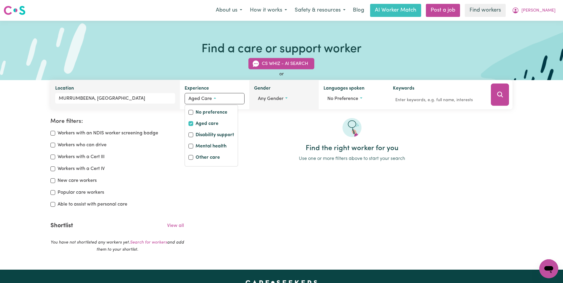
click at [285, 101] on button "Any gender" at bounding box center [284, 98] width 60 height 11
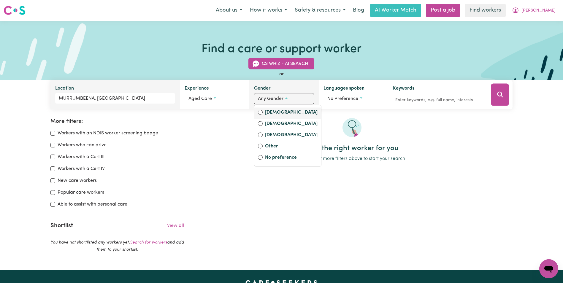
click at [281, 117] on div "[DEMOGRAPHIC_DATA]" at bounding box center [287, 113] width 67 height 11
click at [273, 111] on label "[DEMOGRAPHIC_DATA]" at bounding box center [291, 113] width 52 height 8
click at [262, 111] on input "[DEMOGRAPHIC_DATA]" at bounding box center [260, 112] width 5 height 5
radio input "true"
click at [50, 156] on div "More filters: Workers with an NDIS worker screening badge Workers who can drive…" at bounding box center [117, 189] width 141 height 142
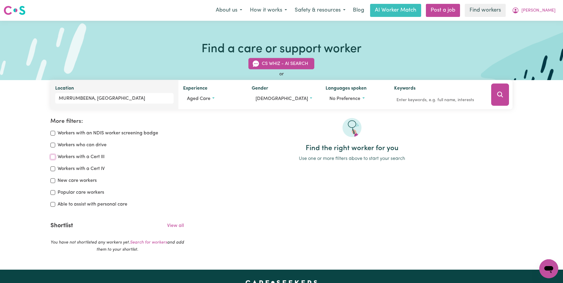
click at [53, 157] on input "Workers with a Cert III" at bounding box center [52, 156] width 5 height 5
checkbox input "true"
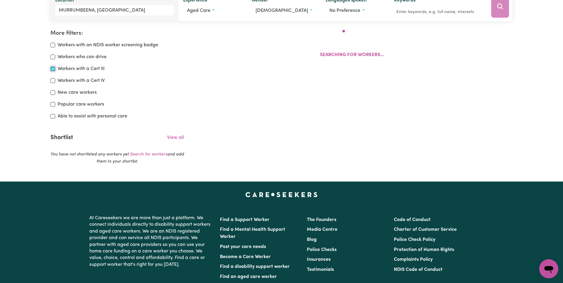
scroll to position [99, 0]
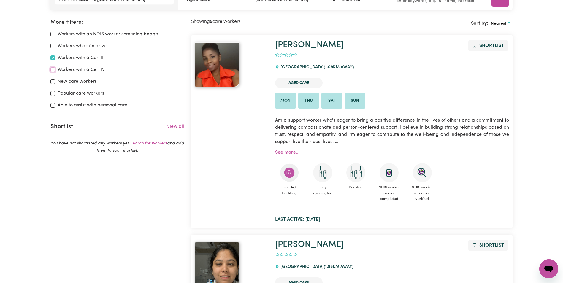
click at [52, 69] on input "Workers with a Cert IV" at bounding box center [52, 69] width 5 height 5
checkbox input "true"
click at [53, 105] on input "Able to assist with personal care" at bounding box center [52, 105] width 5 height 5
checkbox input "false"
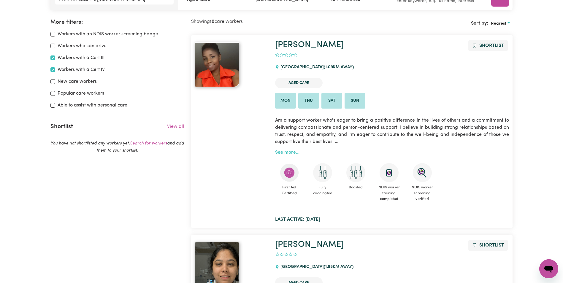
click at [288, 153] on link "See more..." at bounding box center [287, 152] width 24 height 5
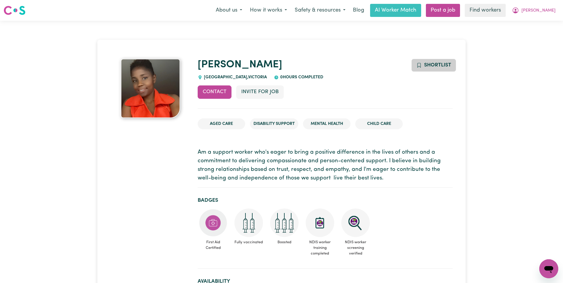
click at [439, 64] on span "Shortlist" at bounding box center [437, 65] width 27 height 5
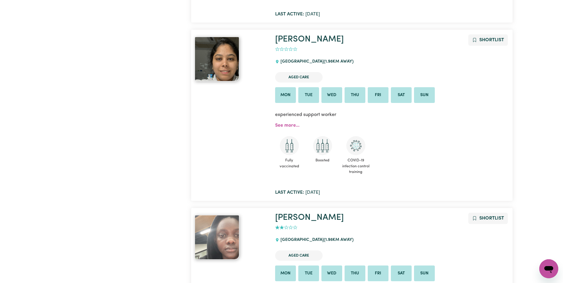
scroll to position [307, 0]
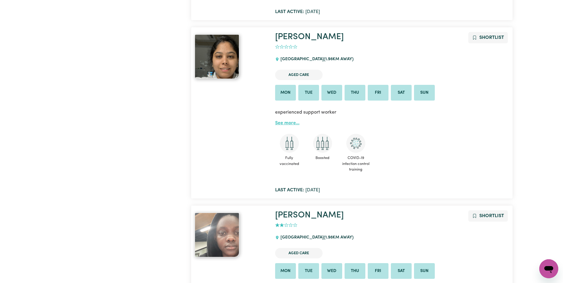
click at [289, 124] on link "See more..." at bounding box center [287, 123] width 24 height 5
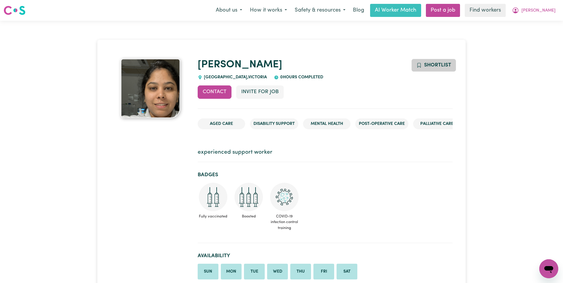
click at [424, 66] on span "Shortlist" at bounding box center [437, 65] width 27 height 5
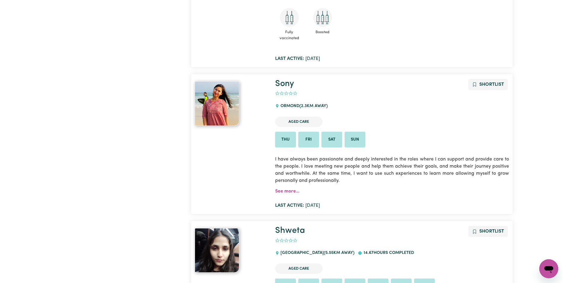
scroll to position [630, 0]
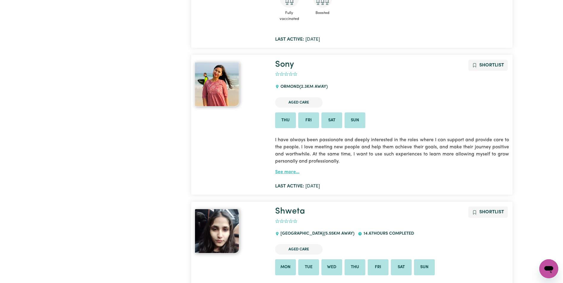
click at [286, 171] on link "See more..." at bounding box center [287, 172] width 24 height 5
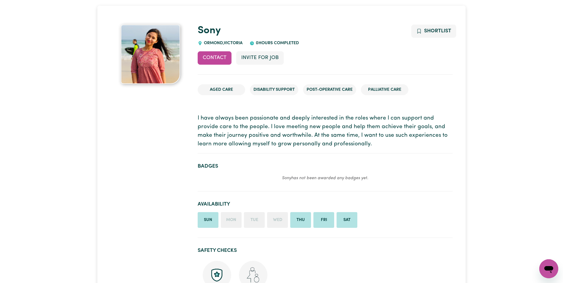
scroll to position [30, 0]
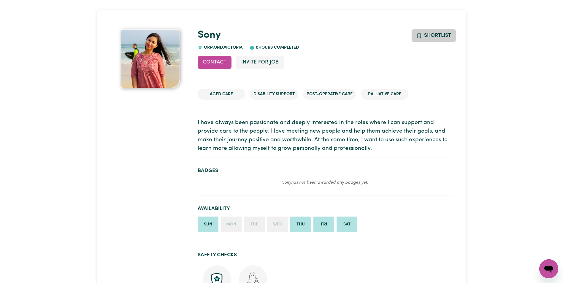
click at [436, 36] on span "Shortlist" at bounding box center [437, 35] width 27 height 5
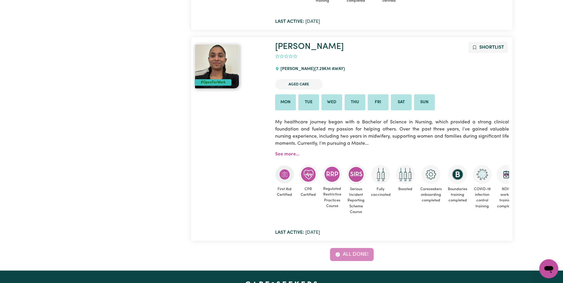
scroll to position [1691, 0]
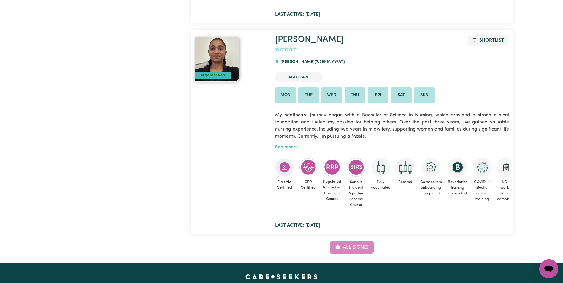
click at [287, 146] on link "See more..." at bounding box center [287, 147] width 24 height 5
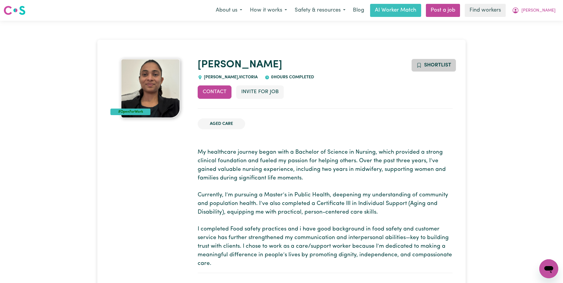
click at [428, 66] on span "Shortlist" at bounding box center [437, 65] width 27 height 5
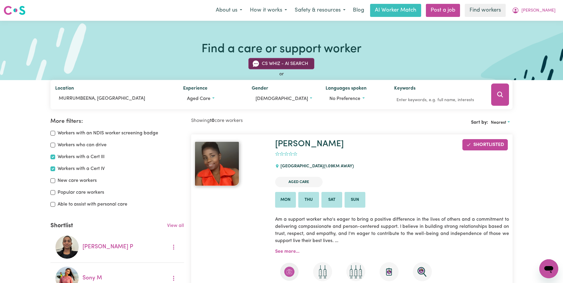
click at [278, 62] on button "CS Whiz - AI Search" at bounding box center [281, 63] width 66 height 11
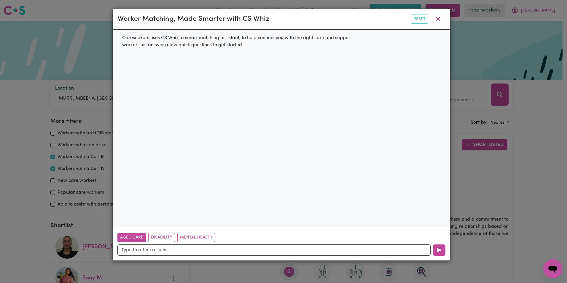
click at [138, 241] on button "Aged Care" at bounding box center [131, 237] width 28 height 9
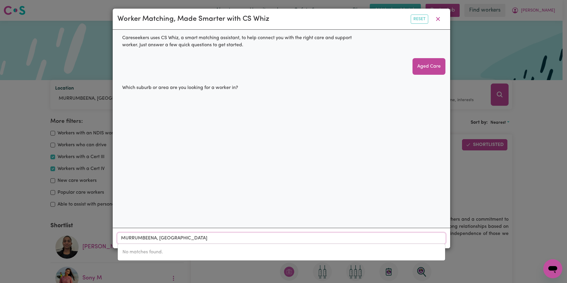
click at [179, 240] on input "MURRUMBEENA, [GEOGRAPHIC_DATA]" at bounding box center [281, 238] width 328 height 11
click at [221, 241] on input "MURRUMBEENA, [GEOGRAPHIC_DATA]" at bounding box center [281, 238] width 328 height 11
drag, startPoint x: 188, startPoint y: 238, endPoint x: 156, endPoint y: 239, distance: 32.3
click at [156, 239] on input "MURRUMBEENA, [GEOGRAPHIC_DATA]" at bounding box center [281, 238] width 328 height 11
type input "MURRUMBEENA"
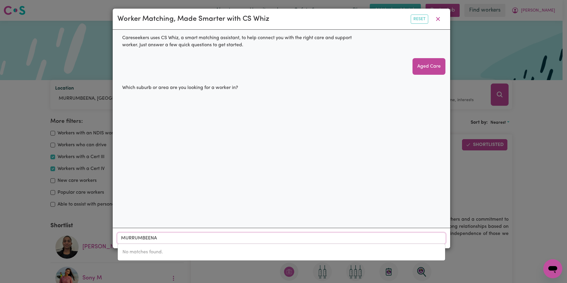
type input "MURRUMBEENA, [GEOGRAPHIC_DATA], 3163"
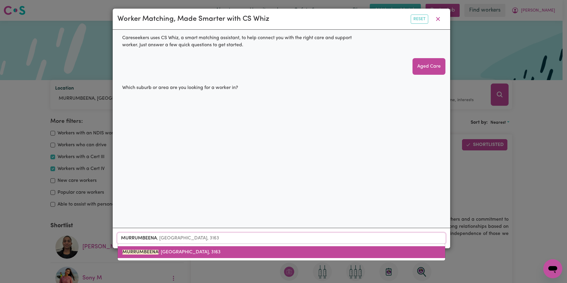
click at [169, 254] on span "MURRUMBEENA , [GEOGRAPHIC_DATA], 3163" at bounding box center [171, 252] width 98 height 5
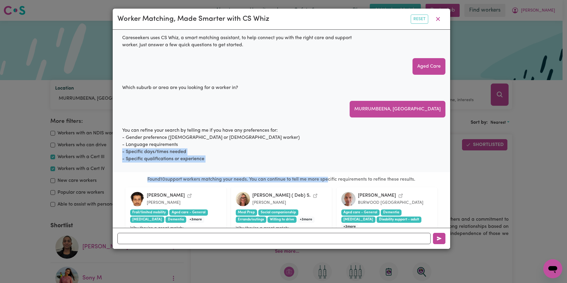
drag, startPoint x: 325, startPoint y: 178, endPoint x: 324, endPoint y: 150, distance: 27.6
click at [324, 150] on div "Careseekers uses CS Whiz, a smart matching assistant, to help connect you with …" at bounding box center [281, 129] width 337 height 198
drag, startPoint x: 324, startPoint y: 150, endPoint x: 383, endPoint y: 151, distance: 58.4
click at [383, 151] on div "You can refine your search by telling me if you have any preferences for: - Gen…" at bounding box center [281, 144] width 328 height 45
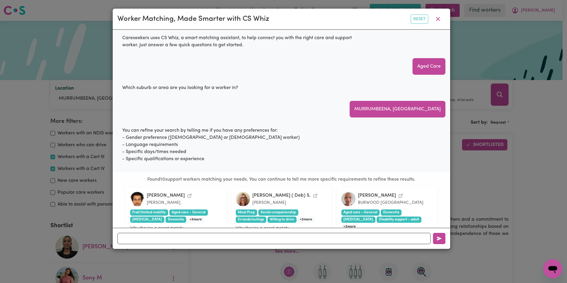
drag, startPoint x: 339, startPoint y: 132, endPoint x: 290, endPoint y: 114, distance: 51.5
click at [294, 115] on div "Careseekers uses CS Whiz, a smart matching assistant, to help connect you with …" at bounding box center [281, 129] width 337 height 198
drag, startPoint x: 290, startPoint y: 114, endPoint x: 303, endPoint y: 20, distance: 94.8
click at [303, 20] on div "Worker Matching, Made Smarter with CS Whiz Reset" at bounding box center [281, 19] width 337 height 21
click at [294, 180] on h6 "Found 10 support workers matching your needs. You can continue to tell me more …" at bounding box center [281, 180] width 328 height 6
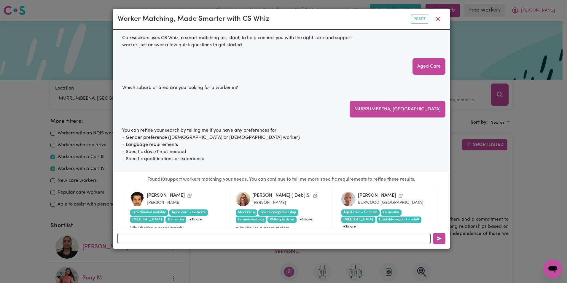
drag, startPoint x: 315, startPoint y: 14, endPoint x: 348, endPoint y: 14, distance: 33.5
click at [348, 14] on div "Worker Matching, Made Smarter with CS Whiz Reset" at bounding box center [281, 19] width 337 height 21
click at [310, 148] on div "You can refine your search by telling me if you have any preferences for: - Gen…" at bounding box center [281, 144] width 328 height 45
click at [439, 240] on icon "button" at bounding box center [439, 239] width 4 height 4
click at [415, 201] on div "[PERSON_NAME] BURWOOD [GEOGRAPHIC_DATA]" at bounding box center [386, 199] width 91 height 14
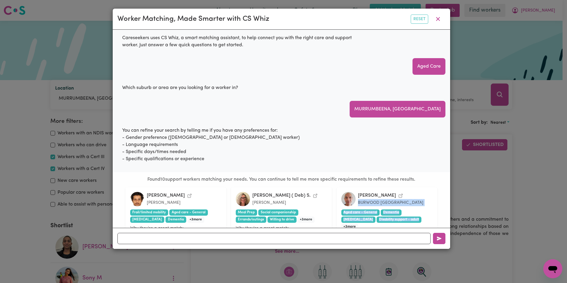
drag, startPoint x: 388, startPoint y: 207, endPoint x: 386, endPoint y: 187, distance: 19.8
click at [364, 234] on input "text" at bounding box center [273, 238] width 313 height 11
type input "thanks"
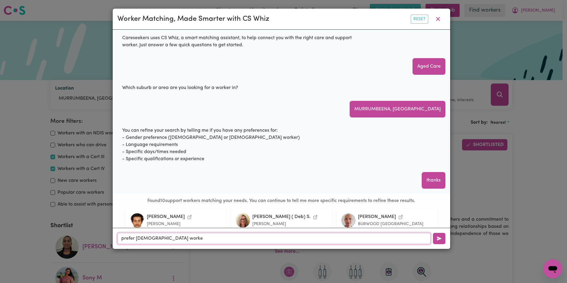
type input "prefer [DEMOGRAPHIC_DATA] worker"
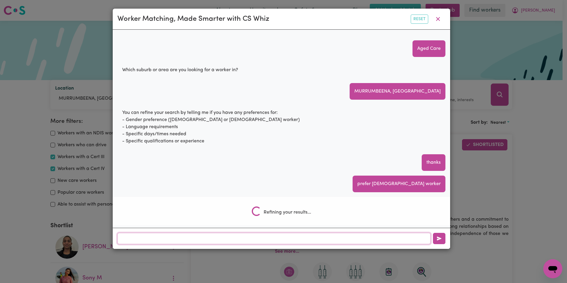
scroll to position [552, 0]
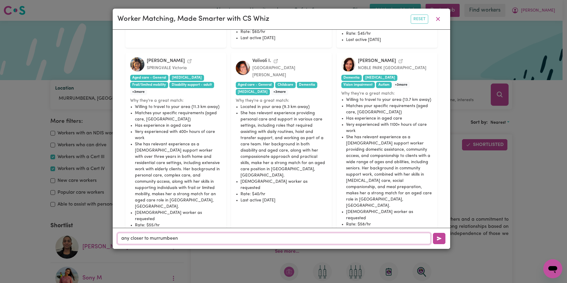
type input "any closer to murrumbeena"
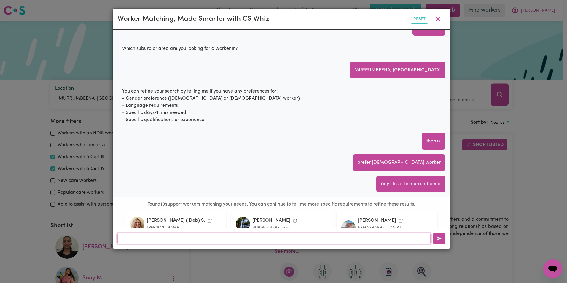
scroll to position [580, 0]
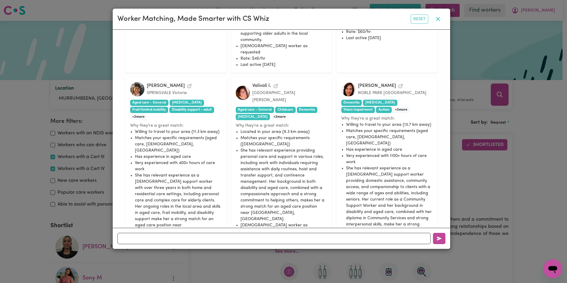
click at [435, 20] on icon "button" at bounding box center [437, 18] width 7 height 7
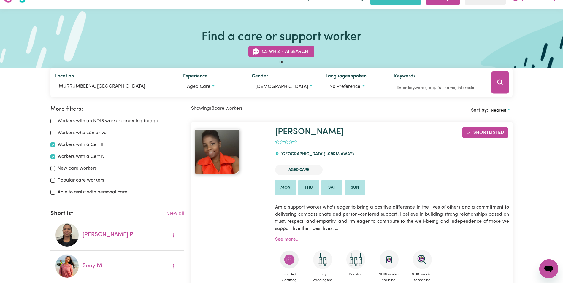
scroll to position [0, 0]
